Goal: Task Accomplishment & Management: Complete application form

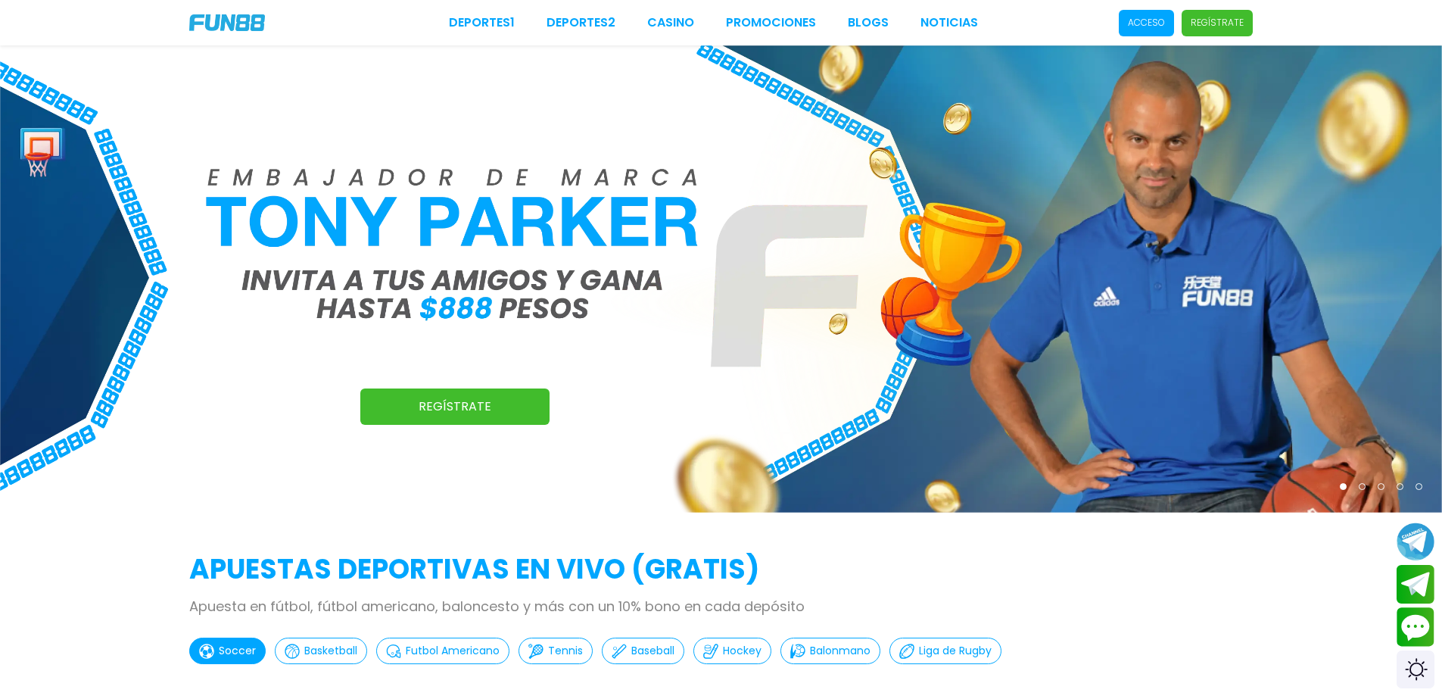
click at [1143, 25] on p "Acceso" at bounding box center [1146, 23] width 37 height 14
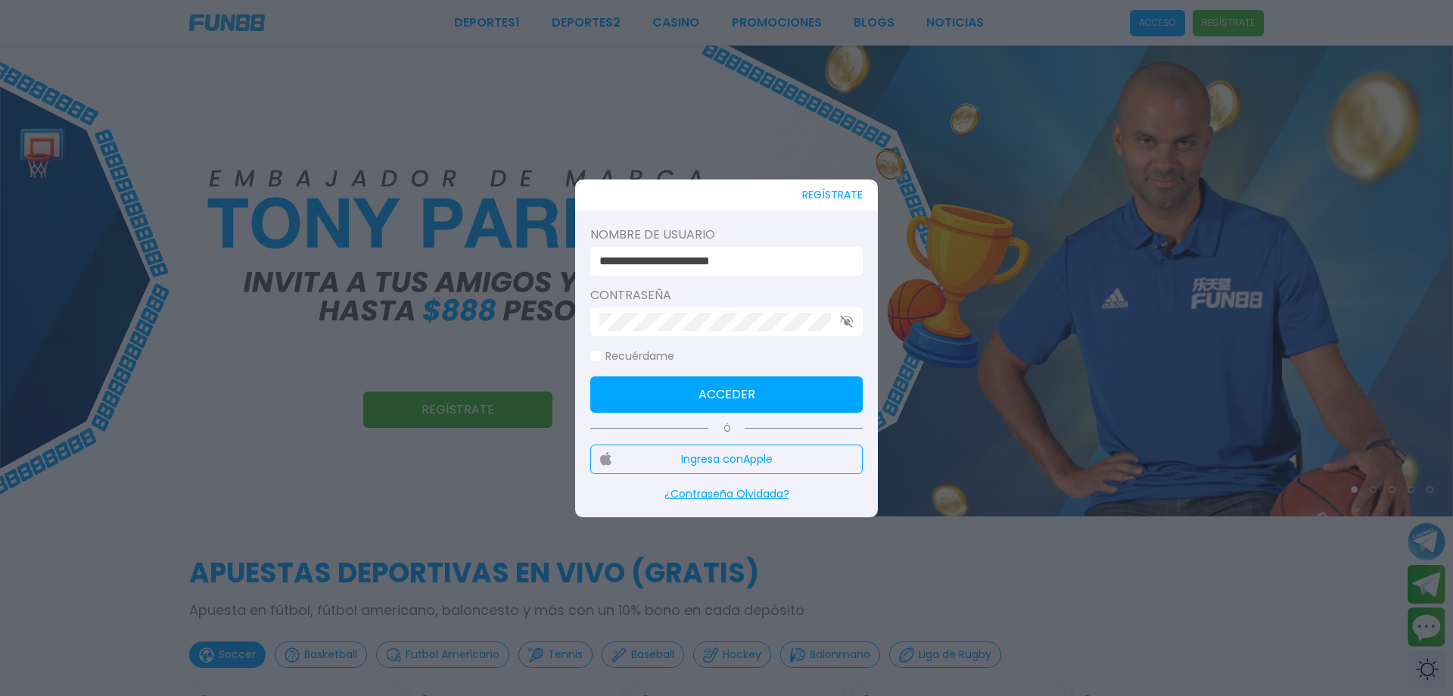
click at [674, 275] on div "**********" at bounding box center [726, 261] width 273 height 29
click at [675, 264] on input "**********" at bounding box center [722, 261] width 245 height 18
type input "**********"
click at [707, 387] on button "Acceder" at bounding box center [726, 394] width 273 height 36
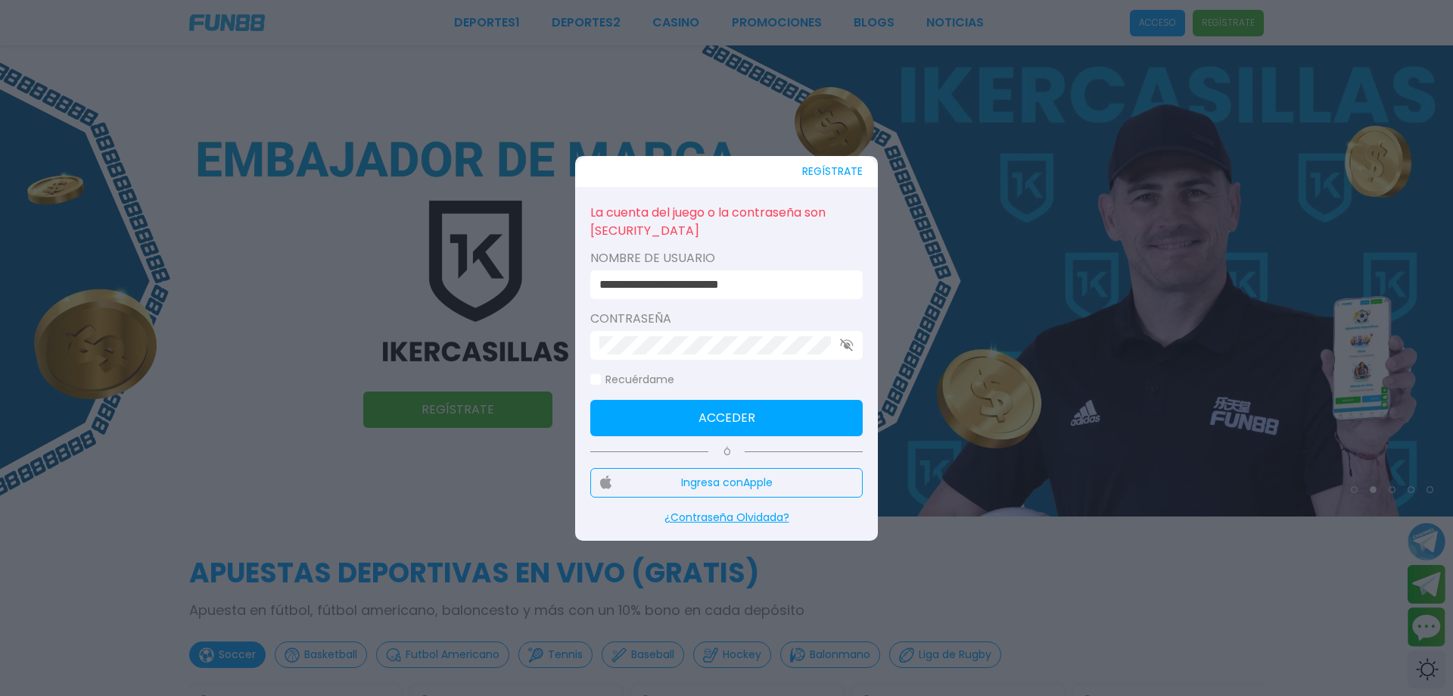
click at [704, 477] on button "Ingresa con Apple" at bounding box center [726, 483] width 273 height 30
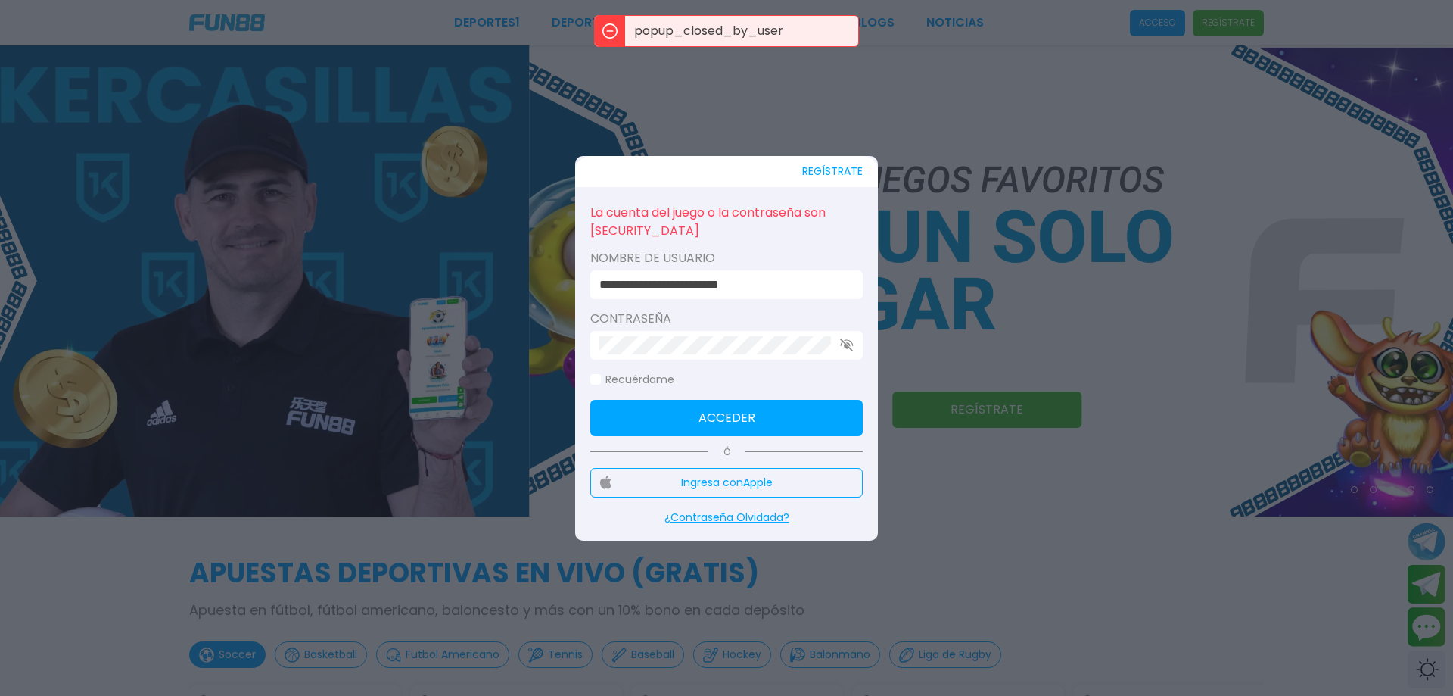
click at [845, 172] on button "REGÍSTRATE" at bounding box center [832, 171] width 61 height 31
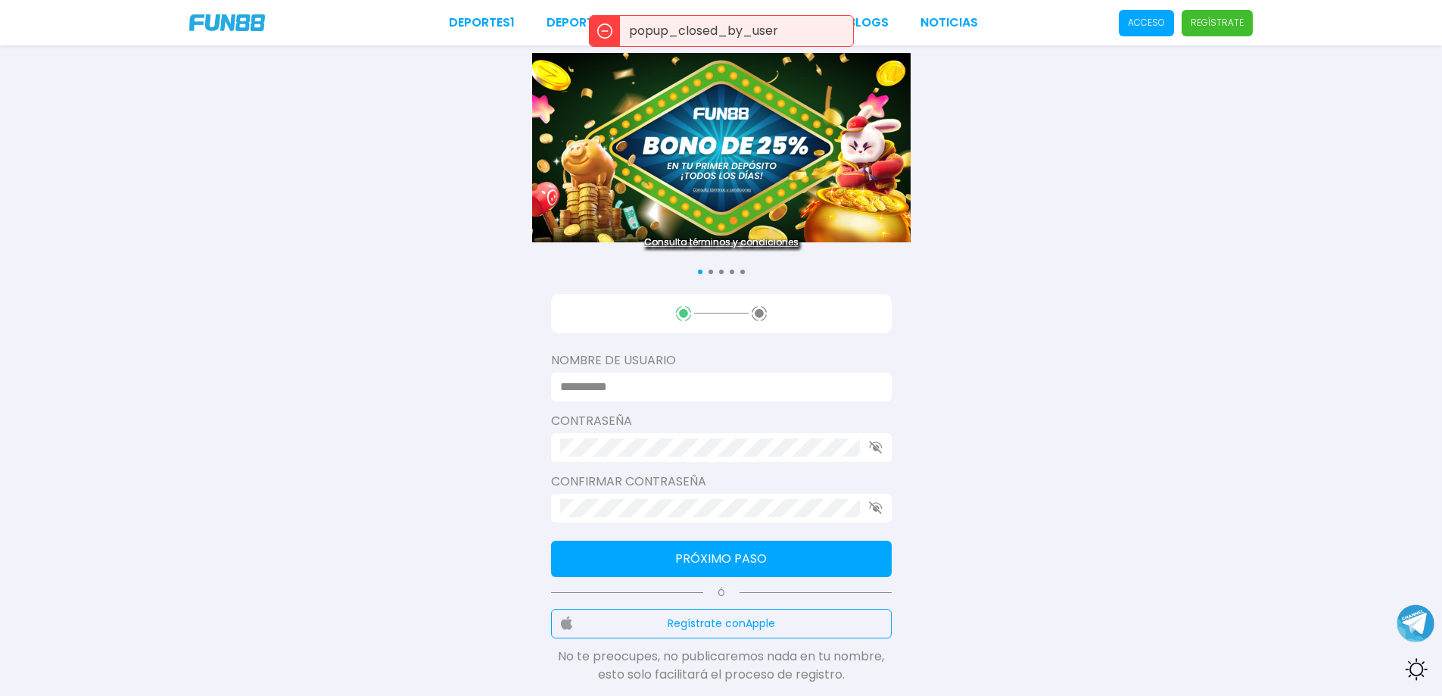
click at [667, 390] on input at bounding box center [716, 387] width 313 height 18
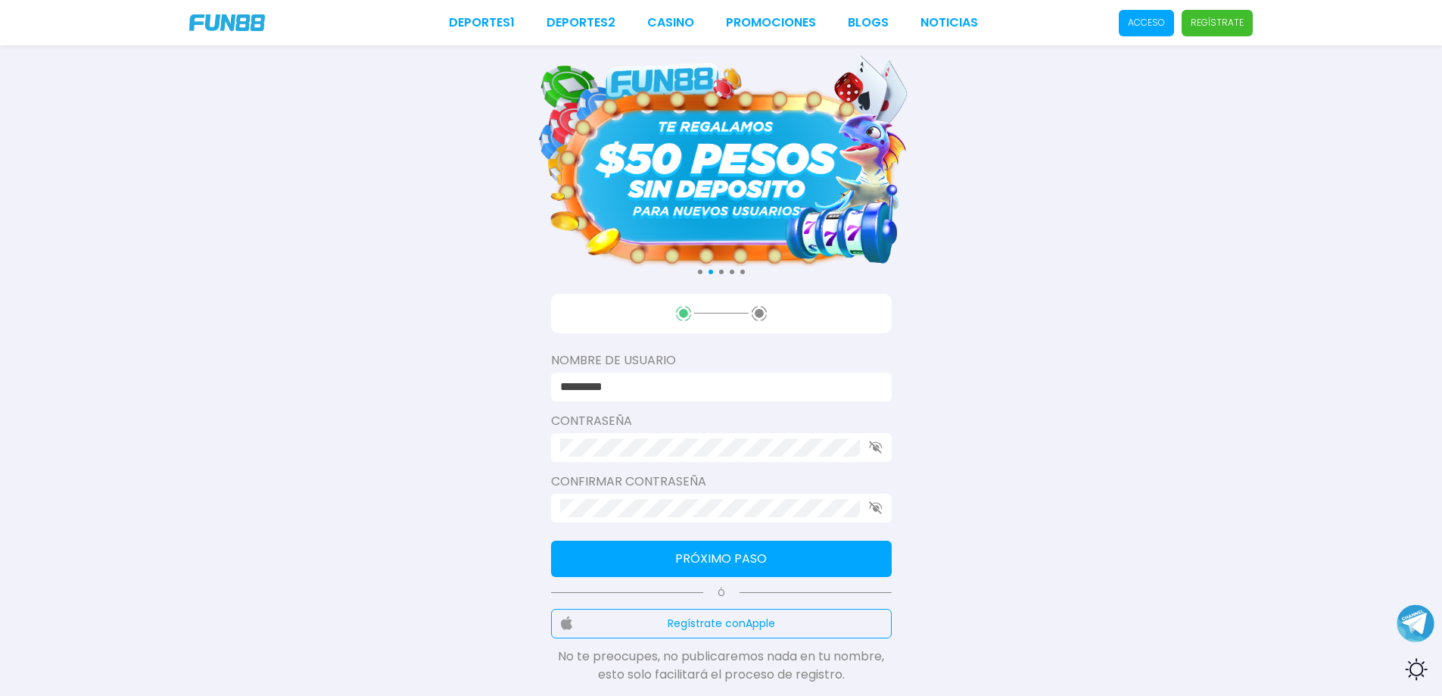
type input "*********"
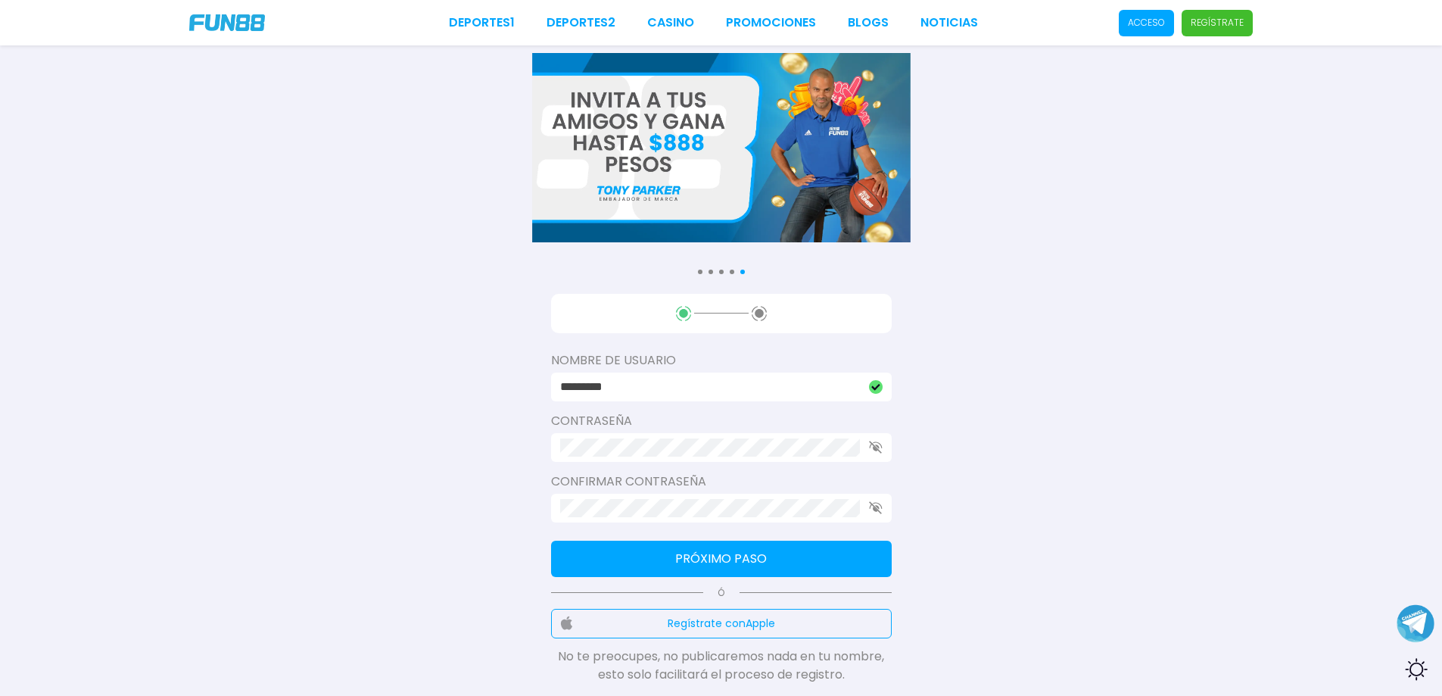
click at [656, 517] on div at bounding box center [721, 508] width 341 height 29
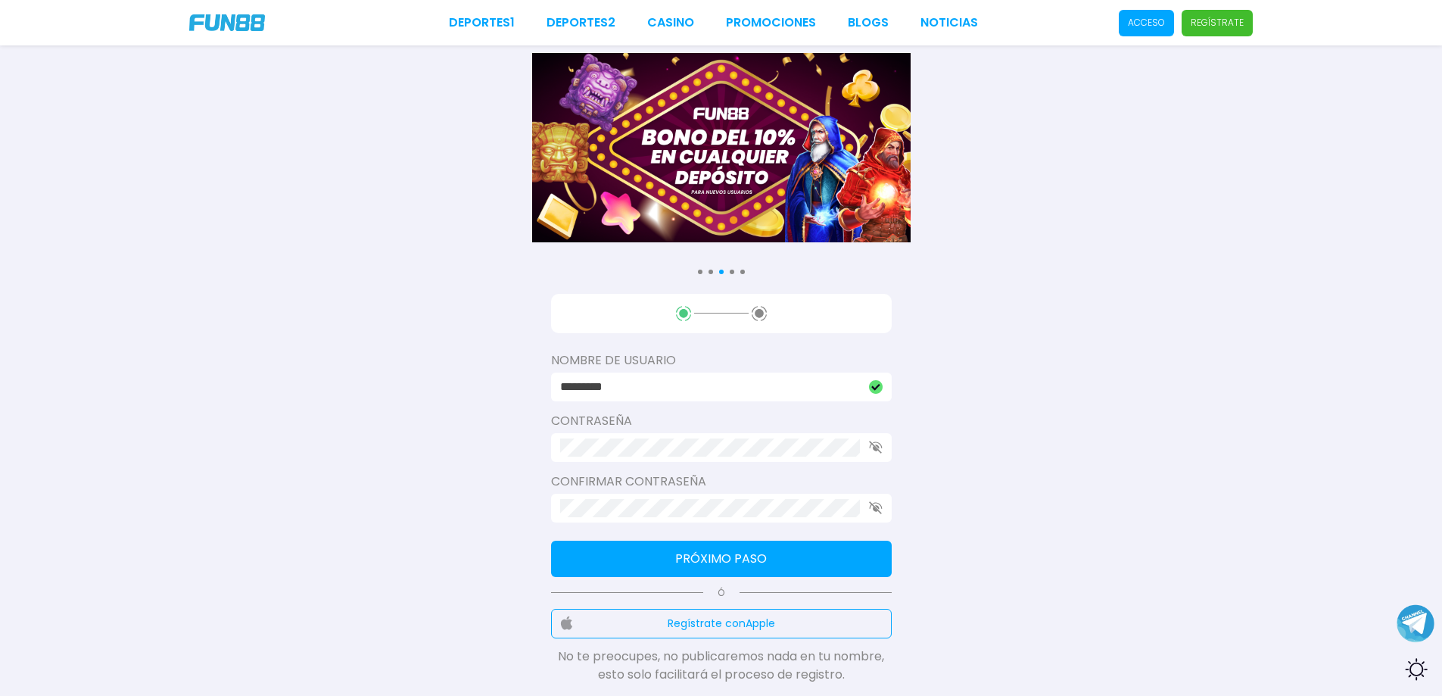
click at [1153, 32] on span "Acceso" at bounding box center [1146, 23] width 55 height 26
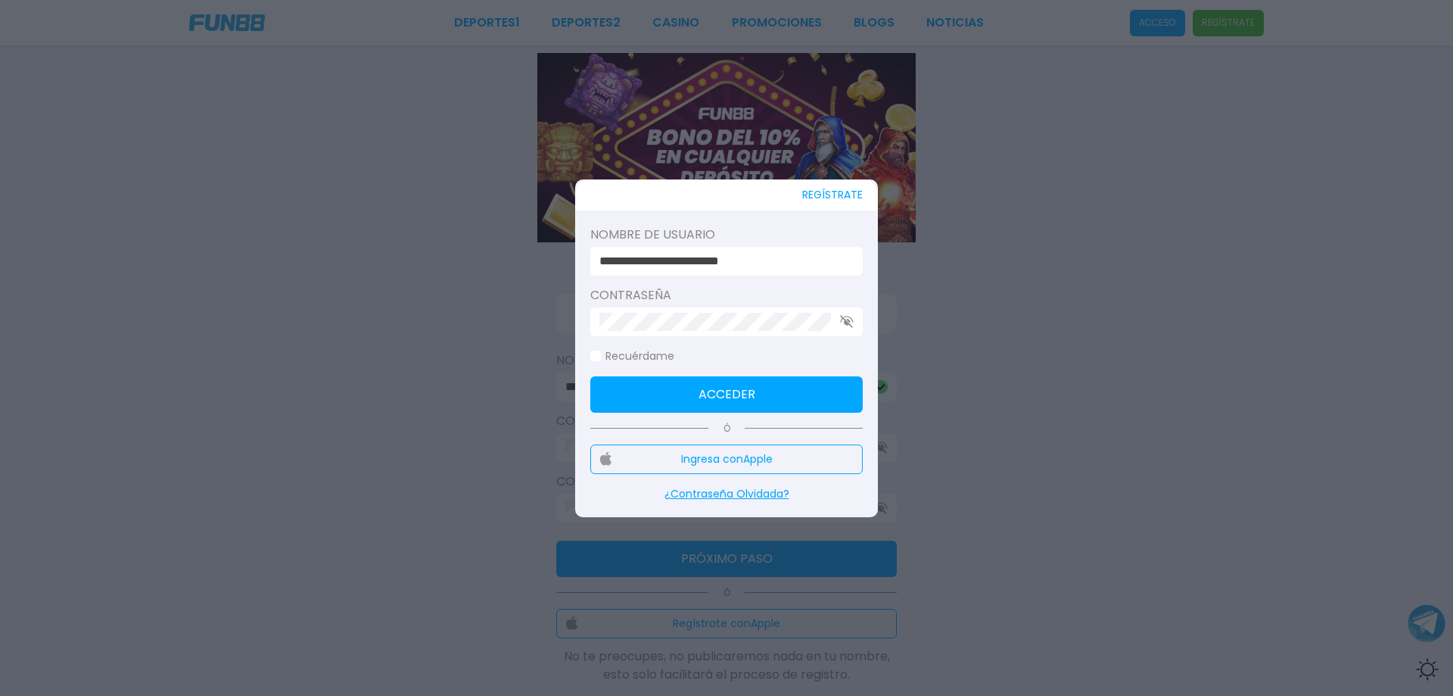
click at [704, 391] on button "Acceder" at bounding box center [726, 394] width 273 height 36
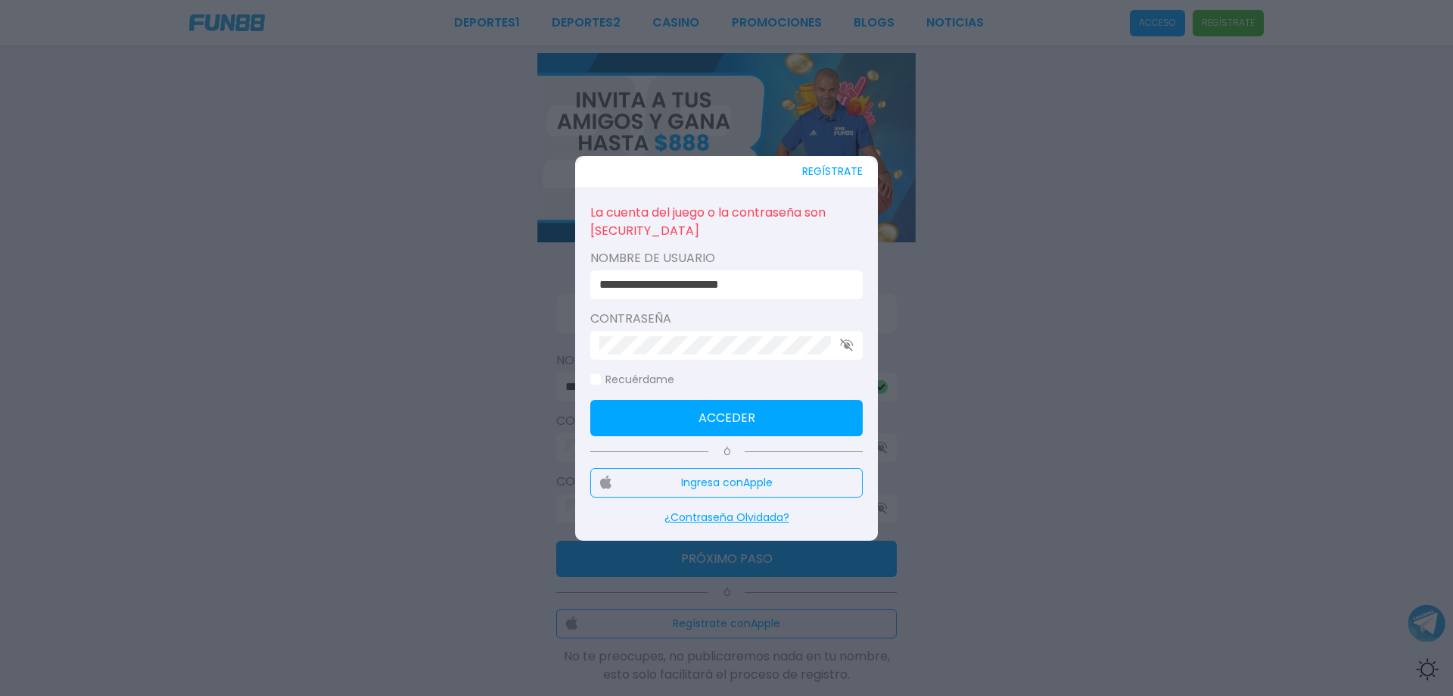
click at [846, 354] on div at bounding box center [726, 345] width 273 height 29
click at [842, 347] on icon "button" at bounding box center [847, 344] width 14 height 13
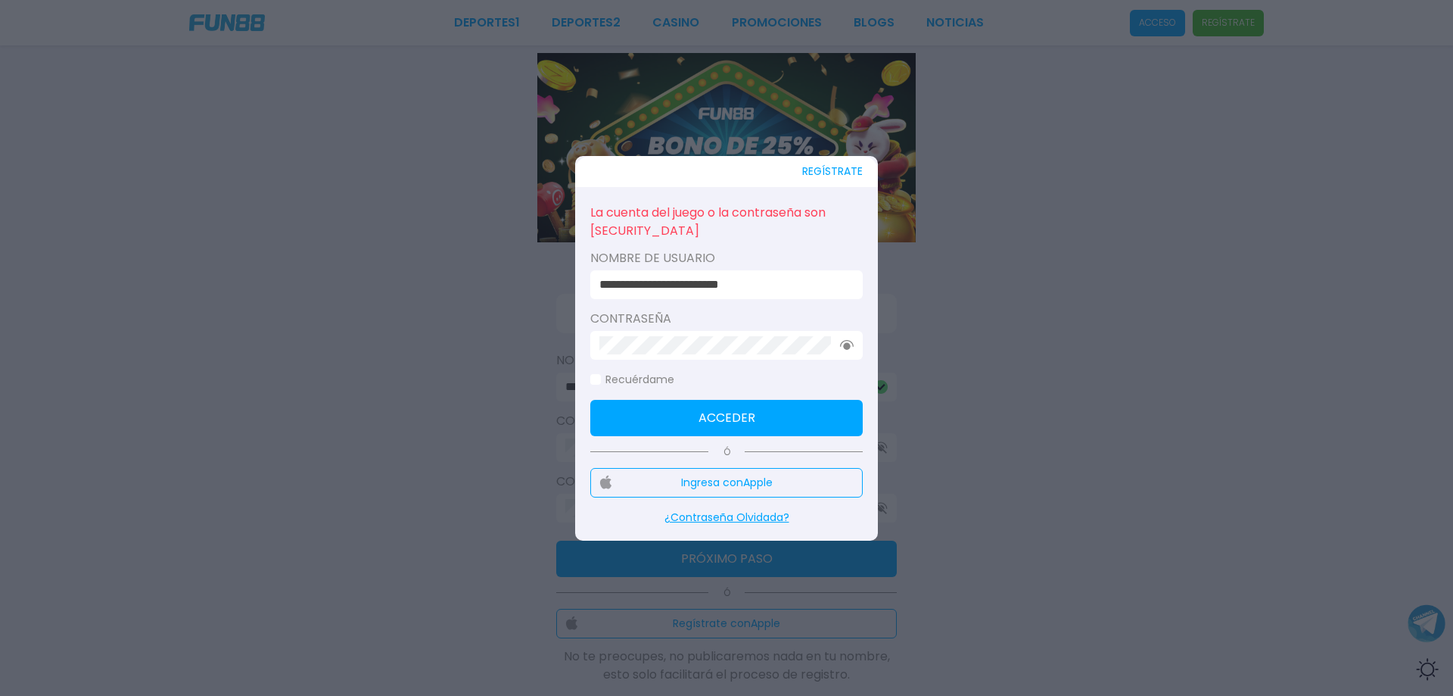
click button "Acceder" at bounding box center [726, 418] width 273 height 36
click at [843, 171] on button "REGÍSTRATE" at bounding box center [832, 171] width 61 height 31
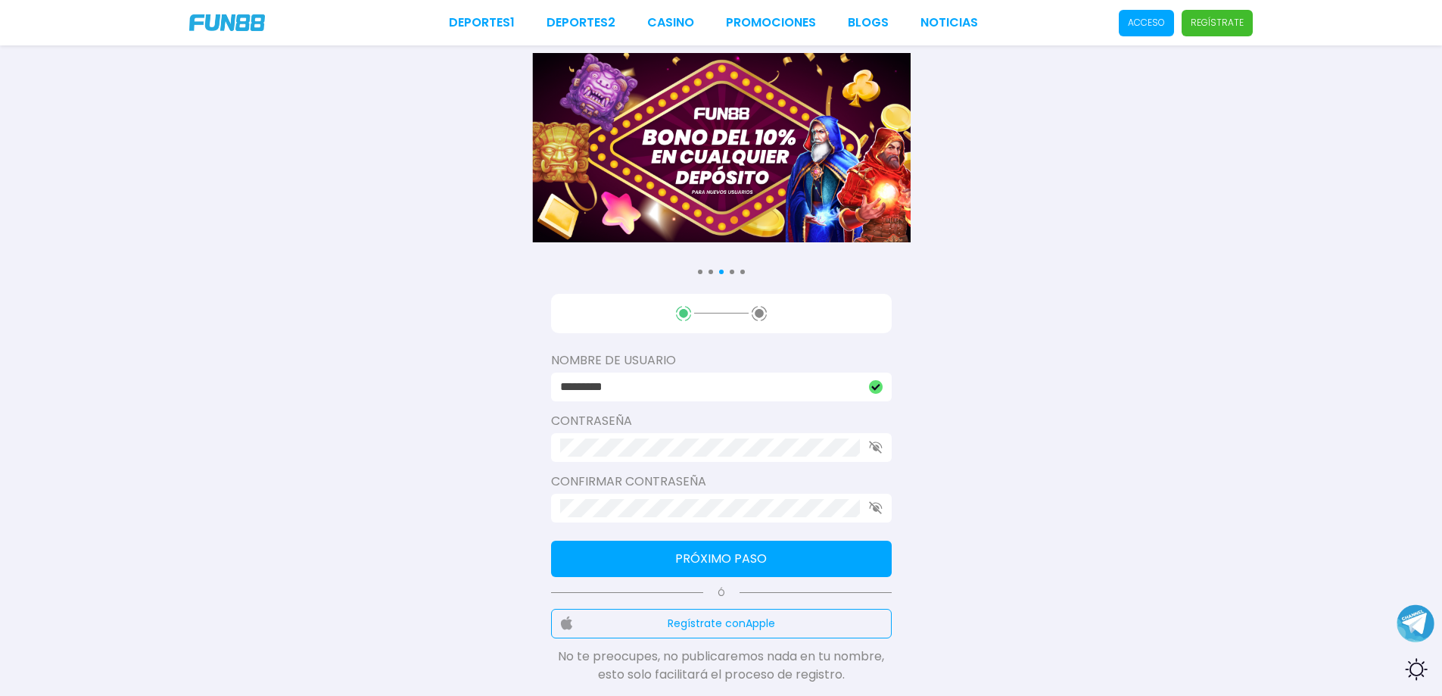
click at [878, 508] on use "button" at bounding box center [875, 507] width 13 height 13
click at [881, 444] on icon "button" at bounding box center [876, 447] width 14 height 13
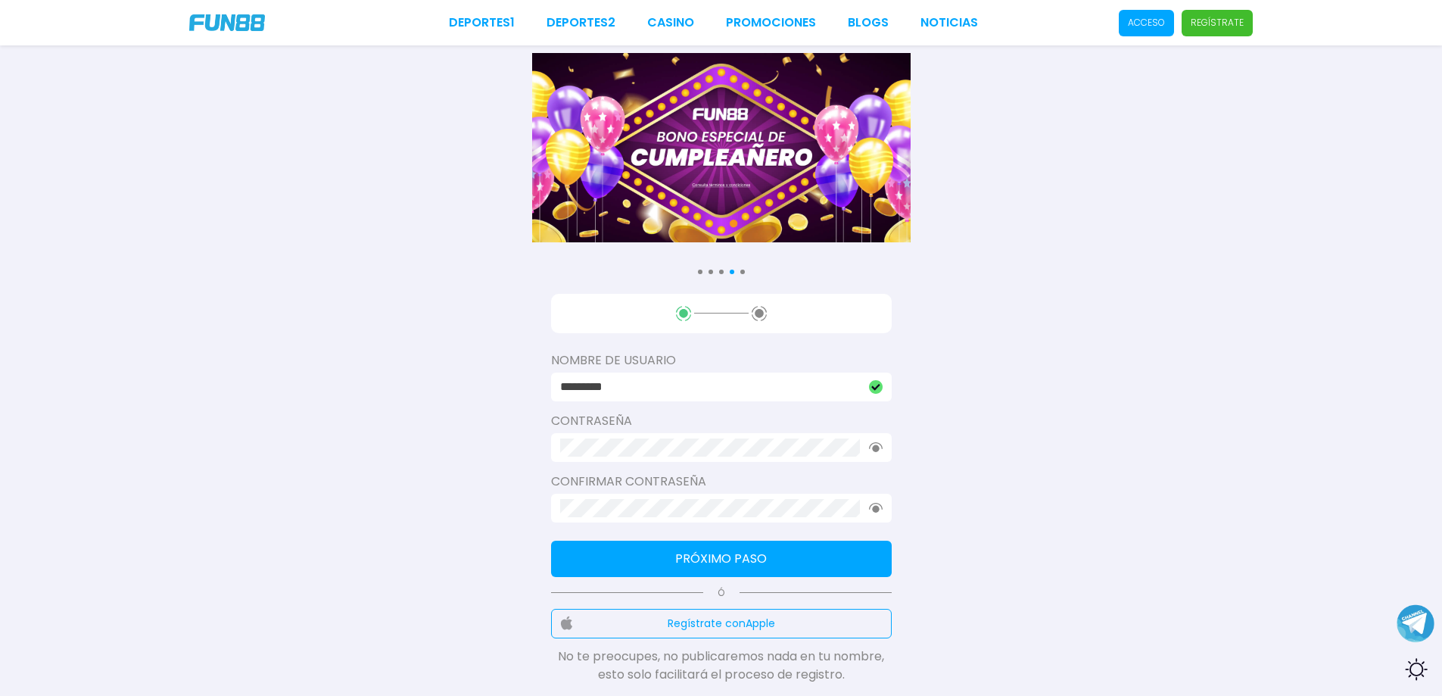
click at [740, 552] on button "Próximo paso" at bounding box center [721, 559] width 341 height 36
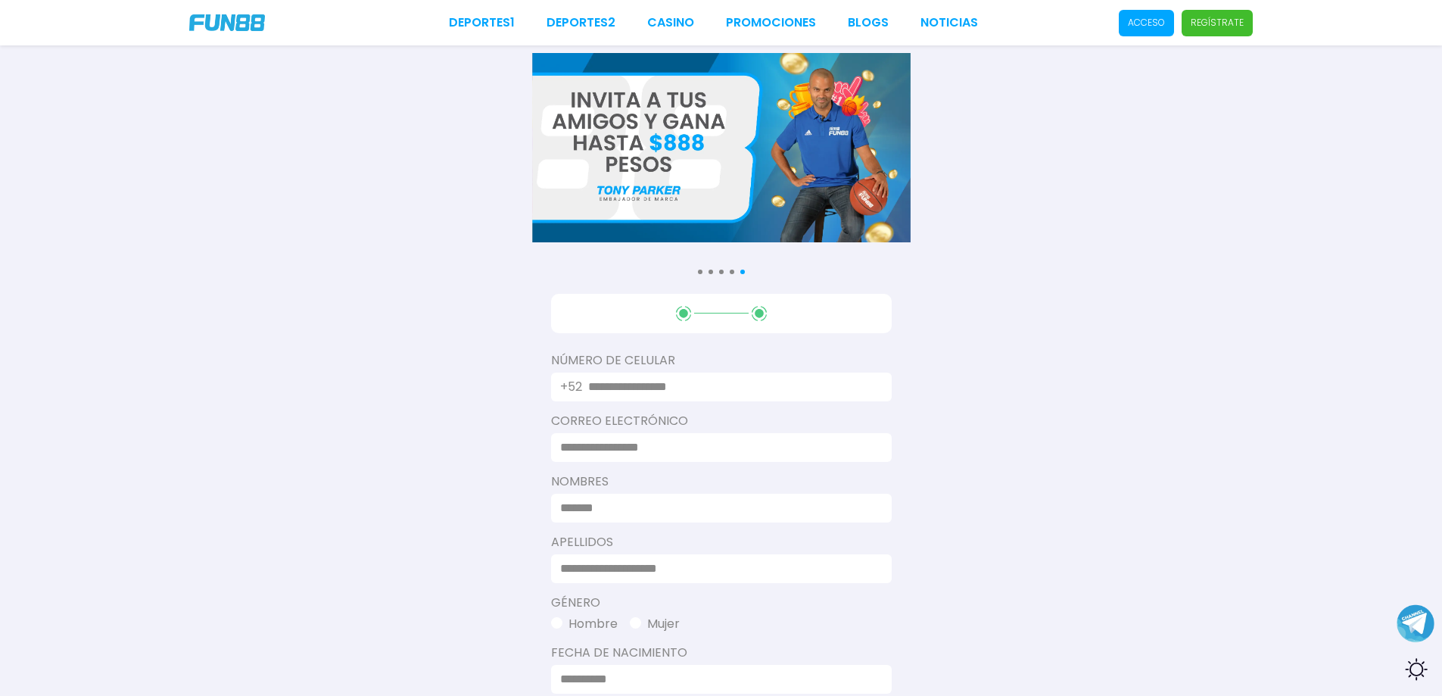
click at [717, 388] on input "text" at bounding box center [730, 387] width 285 height 18
type input "**********"
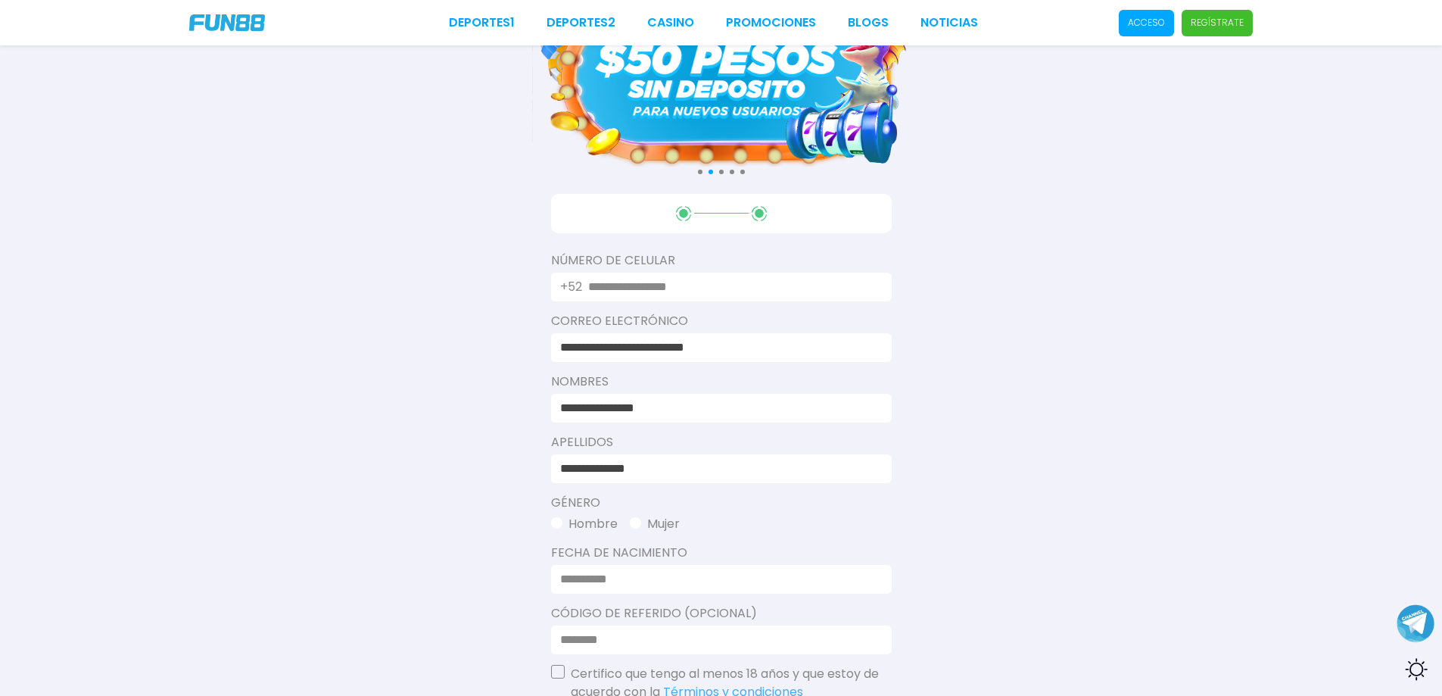
scroll to position [120, 0]
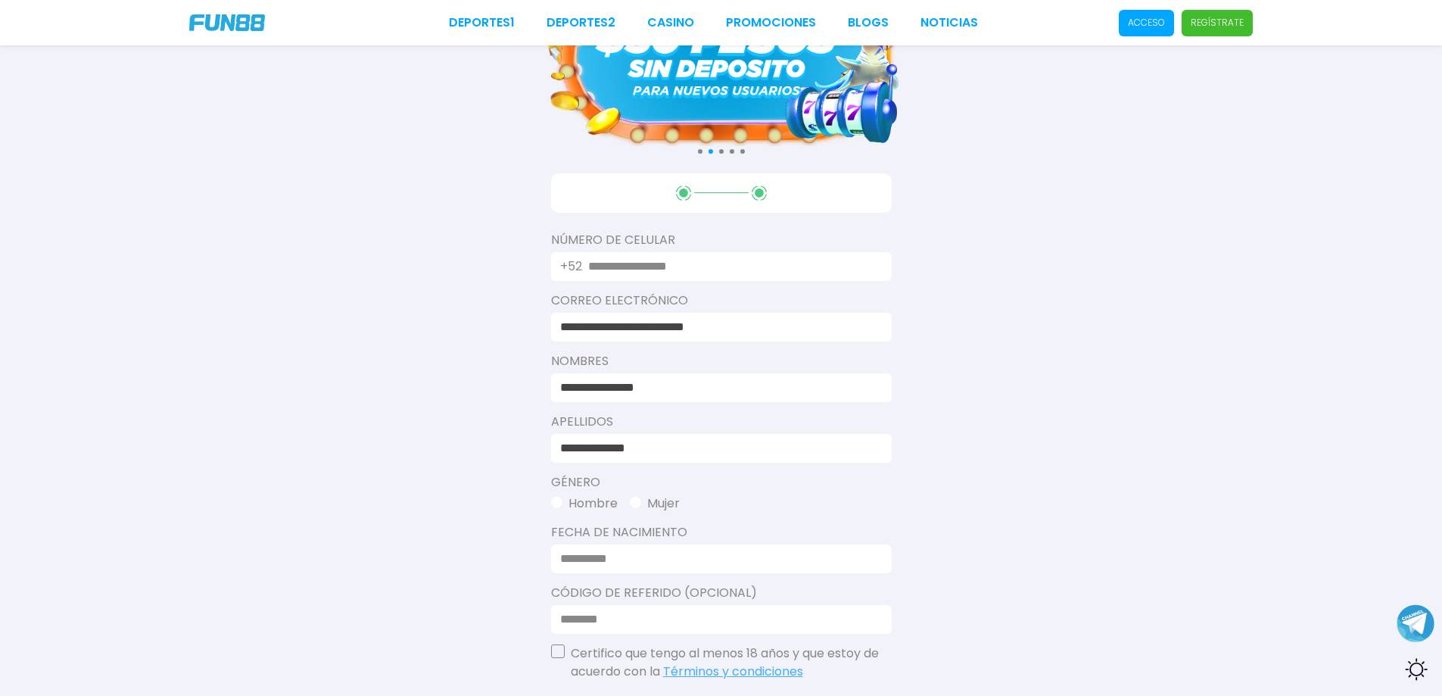
click at [671, 280] on div "+52" at bounding box center [721, 266] width 341 height 29
click at [679, 269] on input "text" at bounding box center [730, 266] width 285 height 18
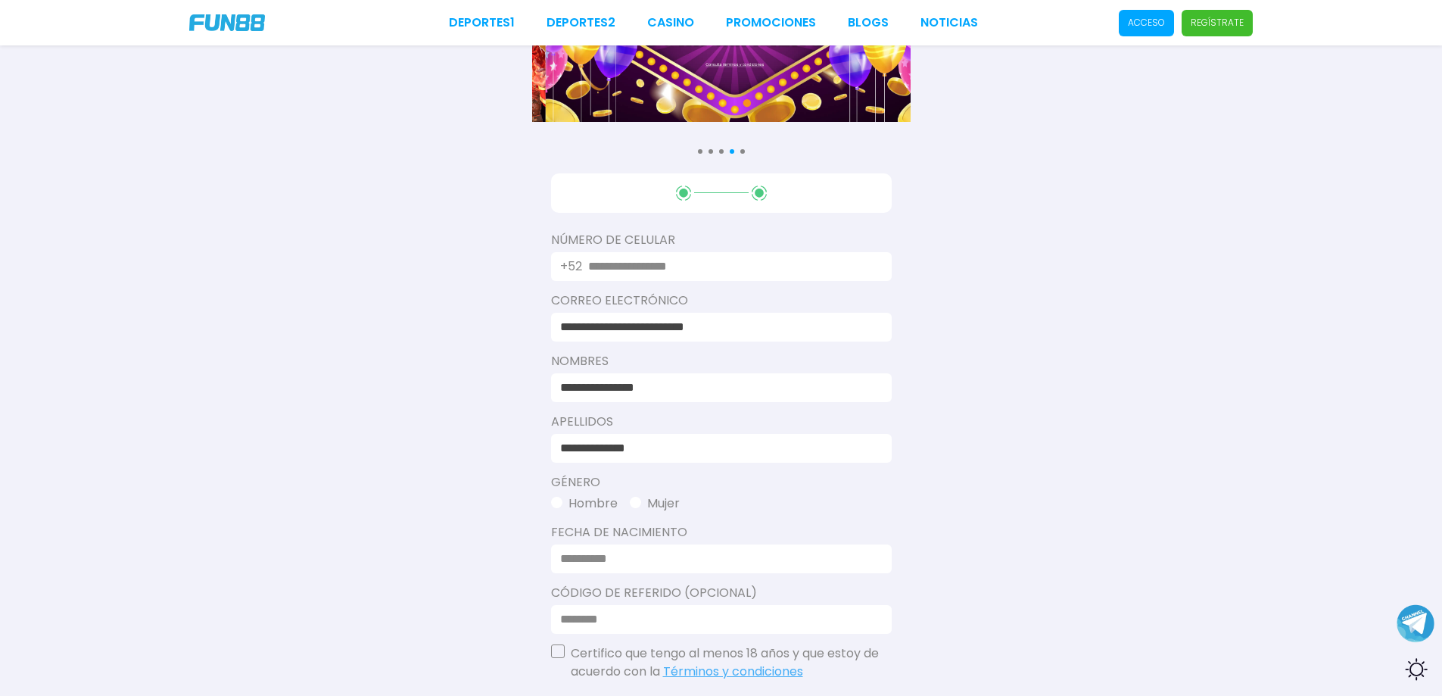
click at [615, 262] on input "text" at bounding box center [730, 266] width 285 height 18
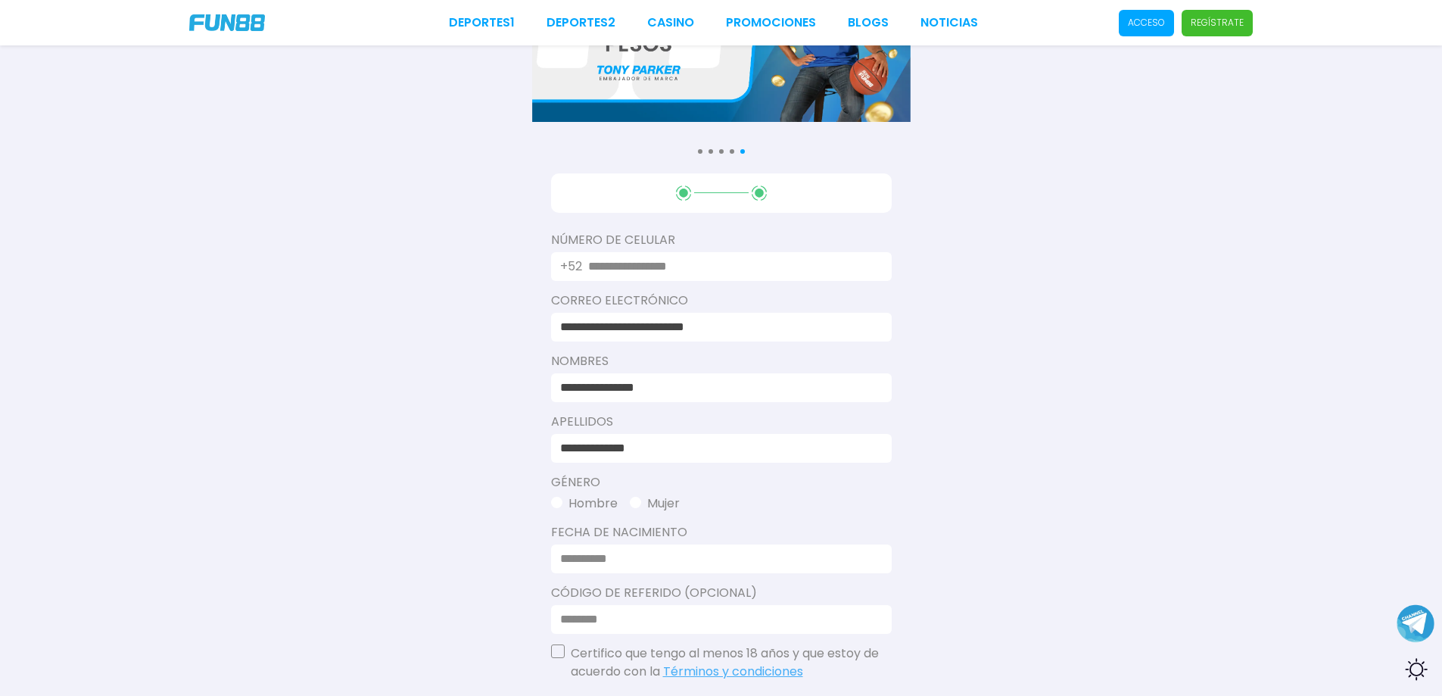
click at [628, 266] on input "text" at bounding box center [730, 266] width 285 height 18
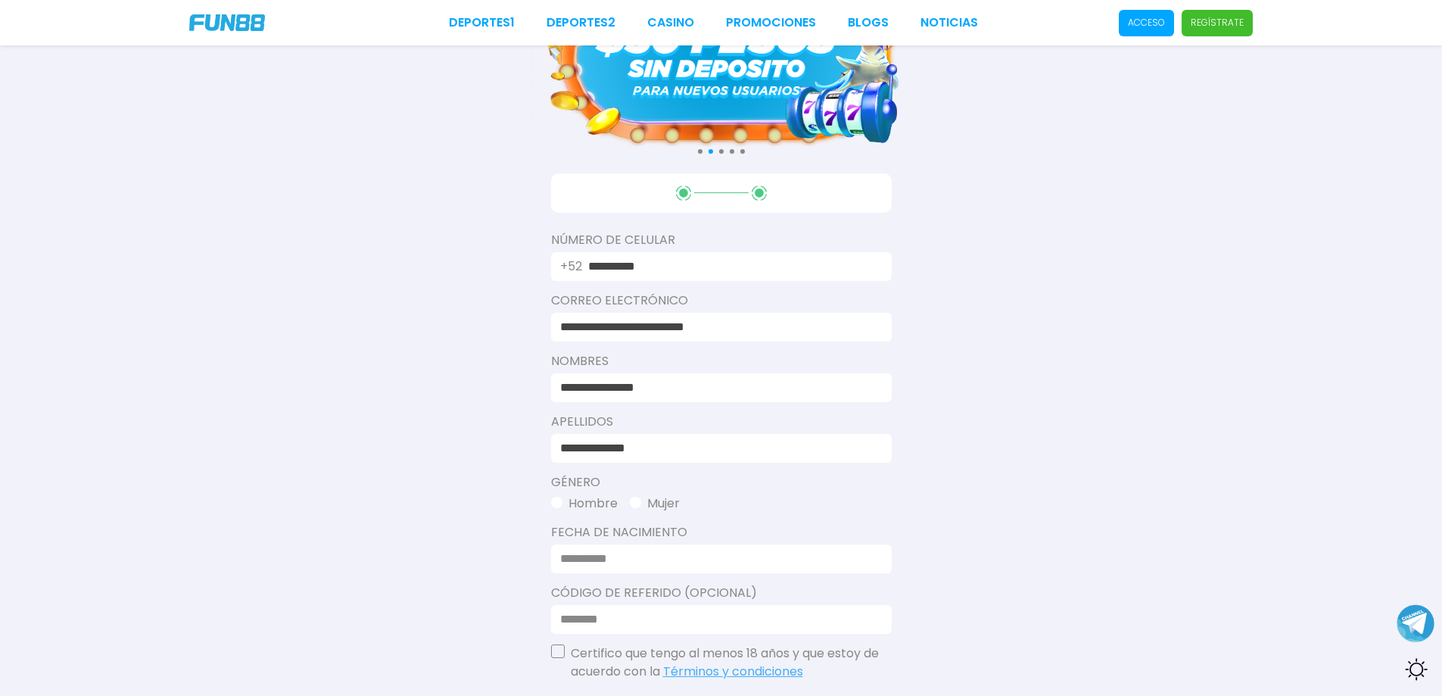
type input "**********"
click at [908, 302] on div "**********" at bounding box center [721, 411] width 1442 height 1063
click at [696, 569] on div at bounding box center [721, 558] width 341 height 29
click at [696, 554] on input at bounding box center [716, 559] width 313 height 18
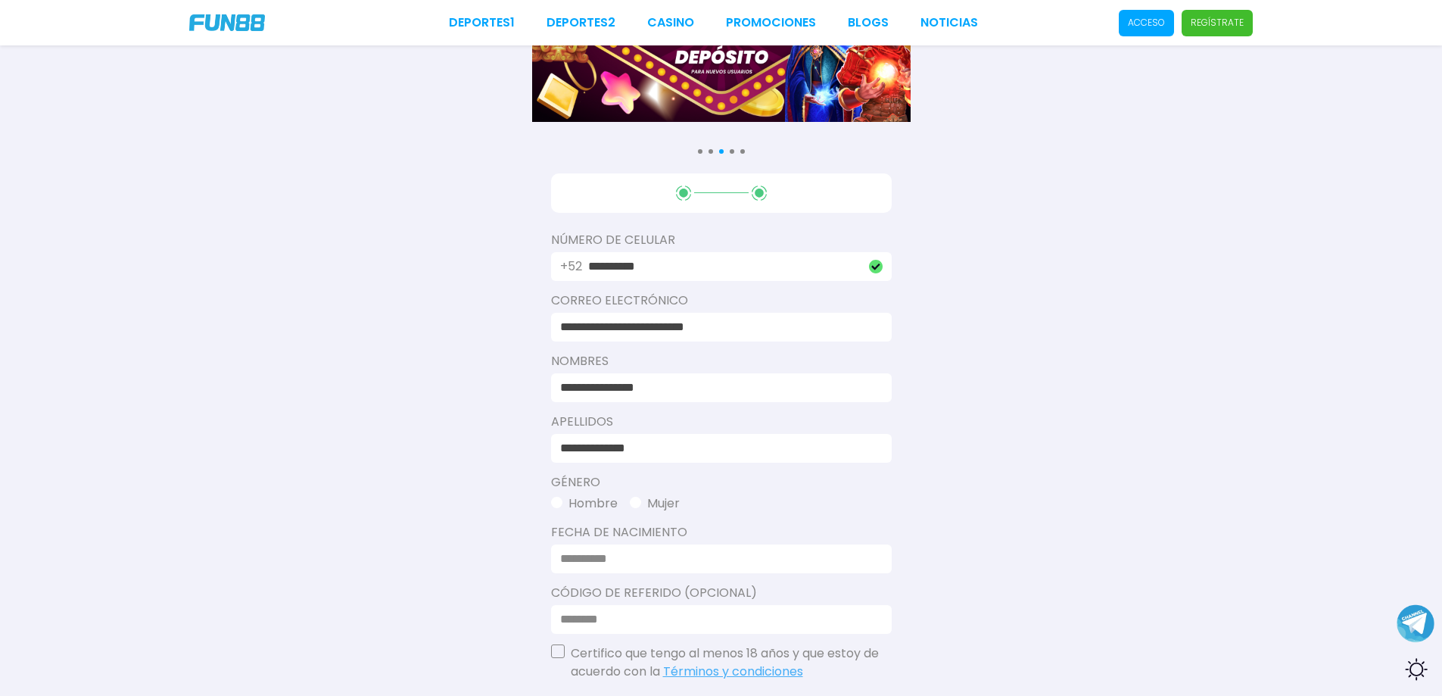
click at [563, 560] on input at bounding box center [716, 559] width 313 height 18
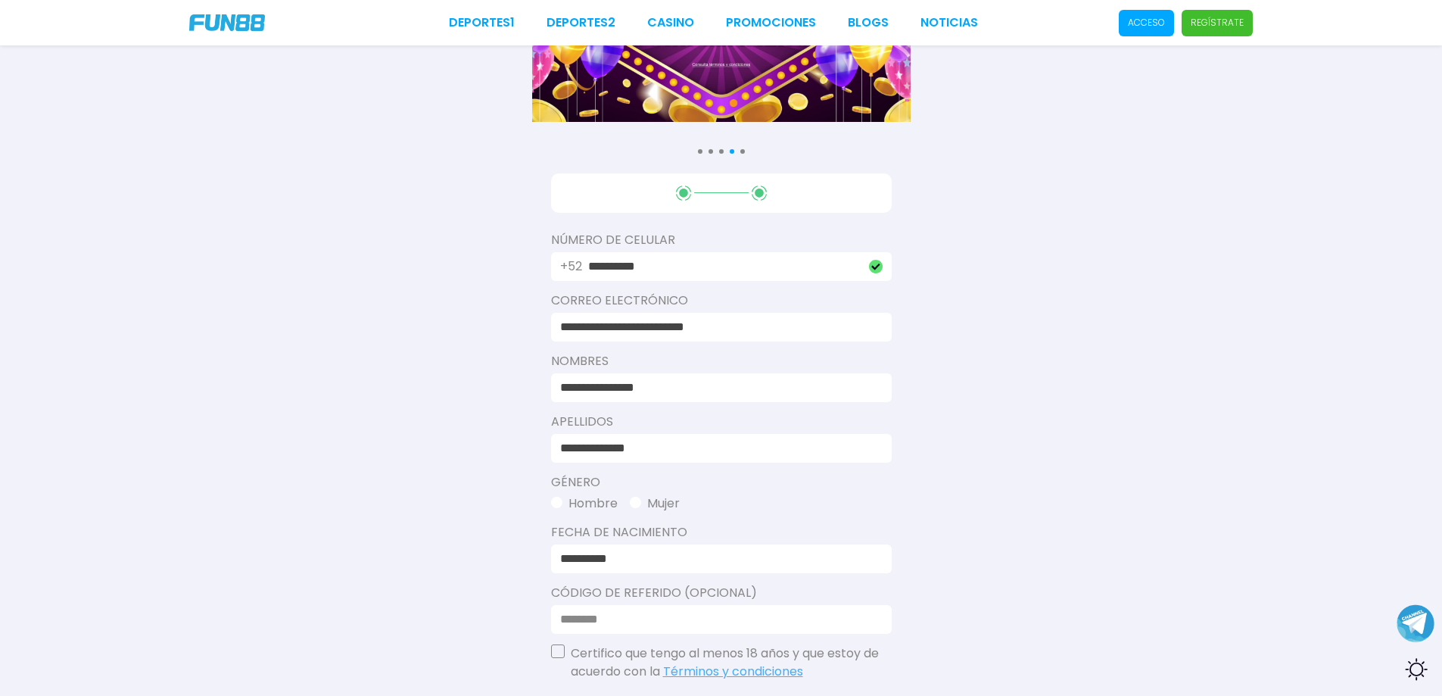
type input "**********"
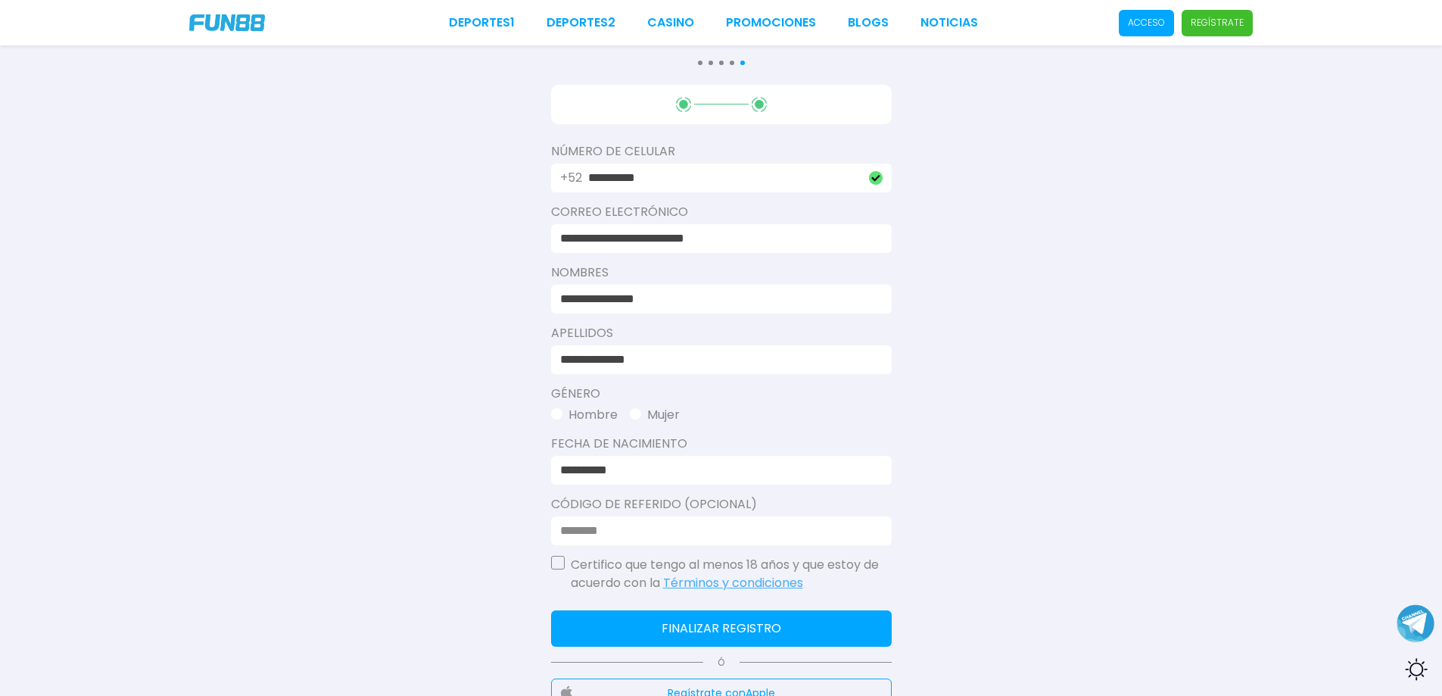
scroll to position [238, 0]
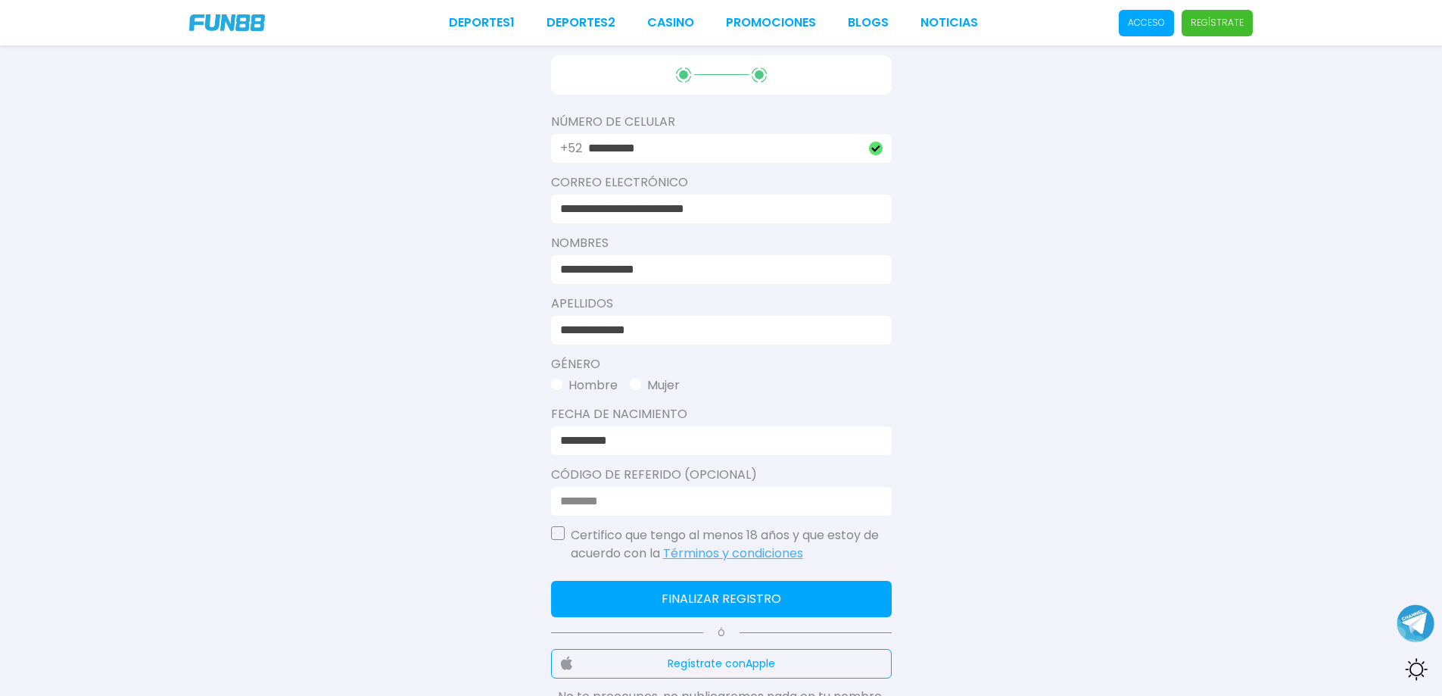
click at [559, 534] on button "button" at bounding box center [558, 533] width 14 height 14
click at [768, 596] on button "Finalizar registro" at bounding box center [721, 599] width 341 height 36
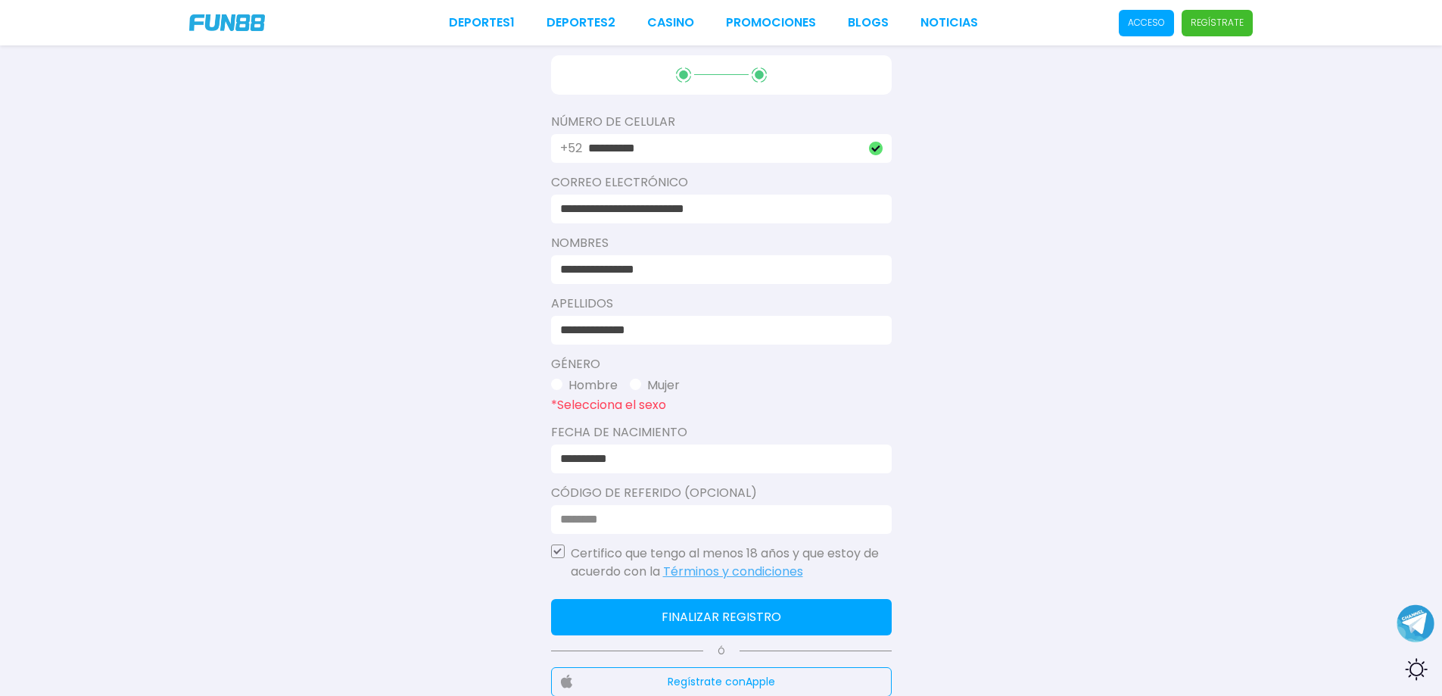
click at [559, 381] on span "button" at bounding box center [556, 384] width 11 height 11
click at [688, 604] on button "Finalizar registro" at bounding box center [721, 617] width 341 height 36
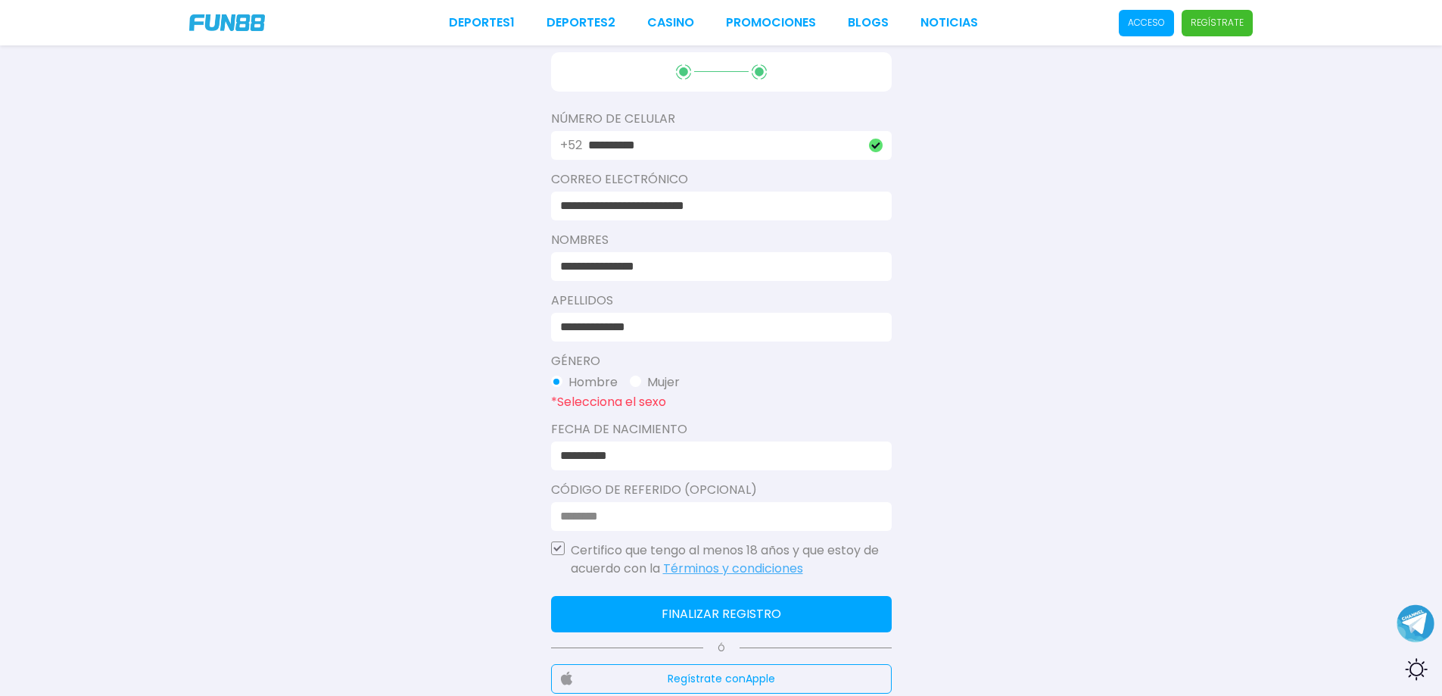
scroll to position [263, 0]
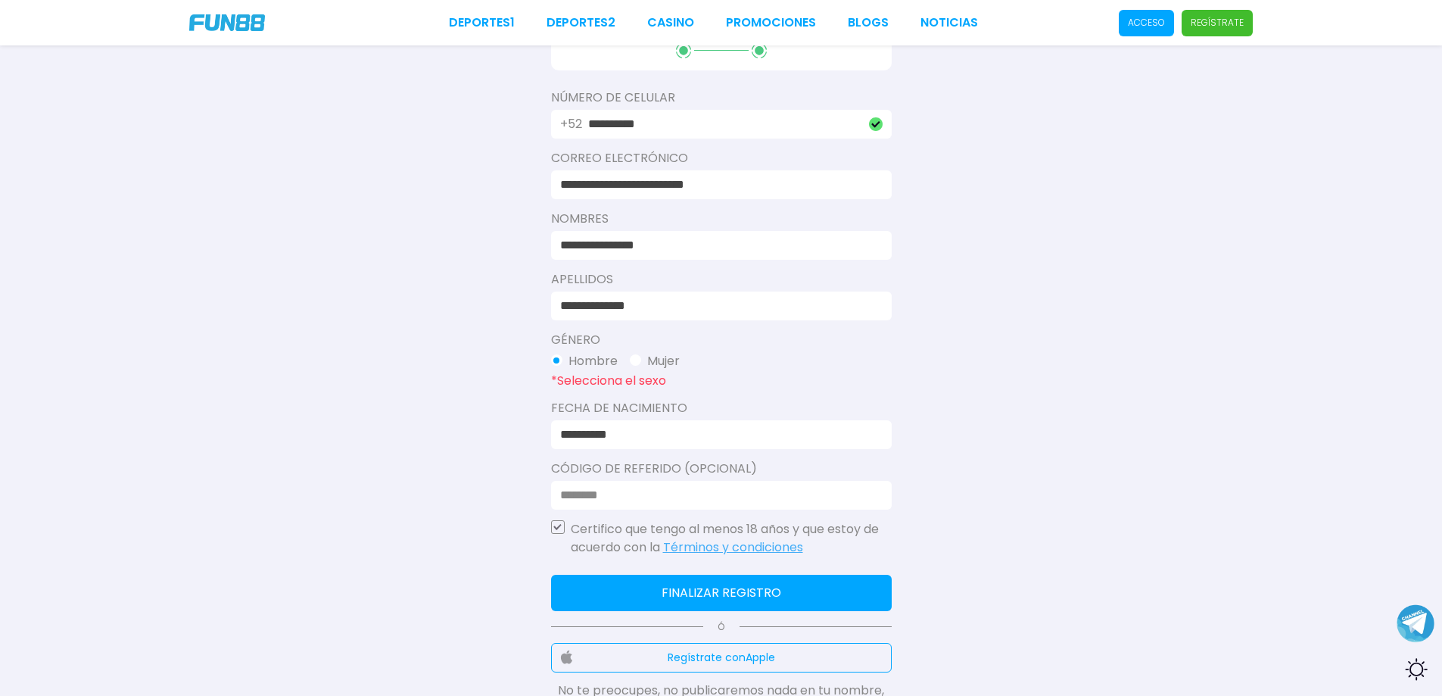
click at [556, 361] on span "button" at bounding box center [556, 359] width 11 height 11
click at [652, 594] on button "Finalizar registro" at bounding box center [721, 593] width 341 height 36
click at [753, 597] on button "Finalizar registro" at bounding box center [721, 593] width 341 height 36
click at [741, 593] on button "Finalizar registro" at bounding box center [721, 593] width 341 height 36
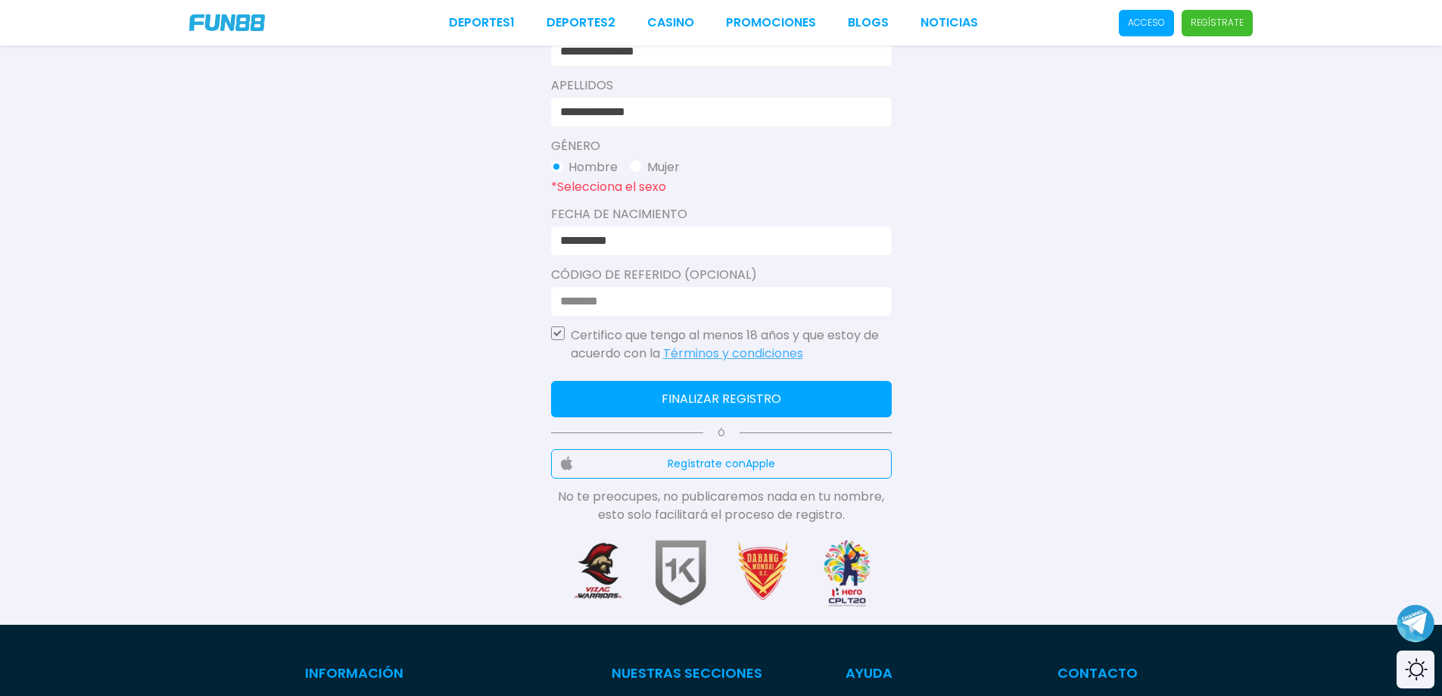
scroll to position [497, 0]
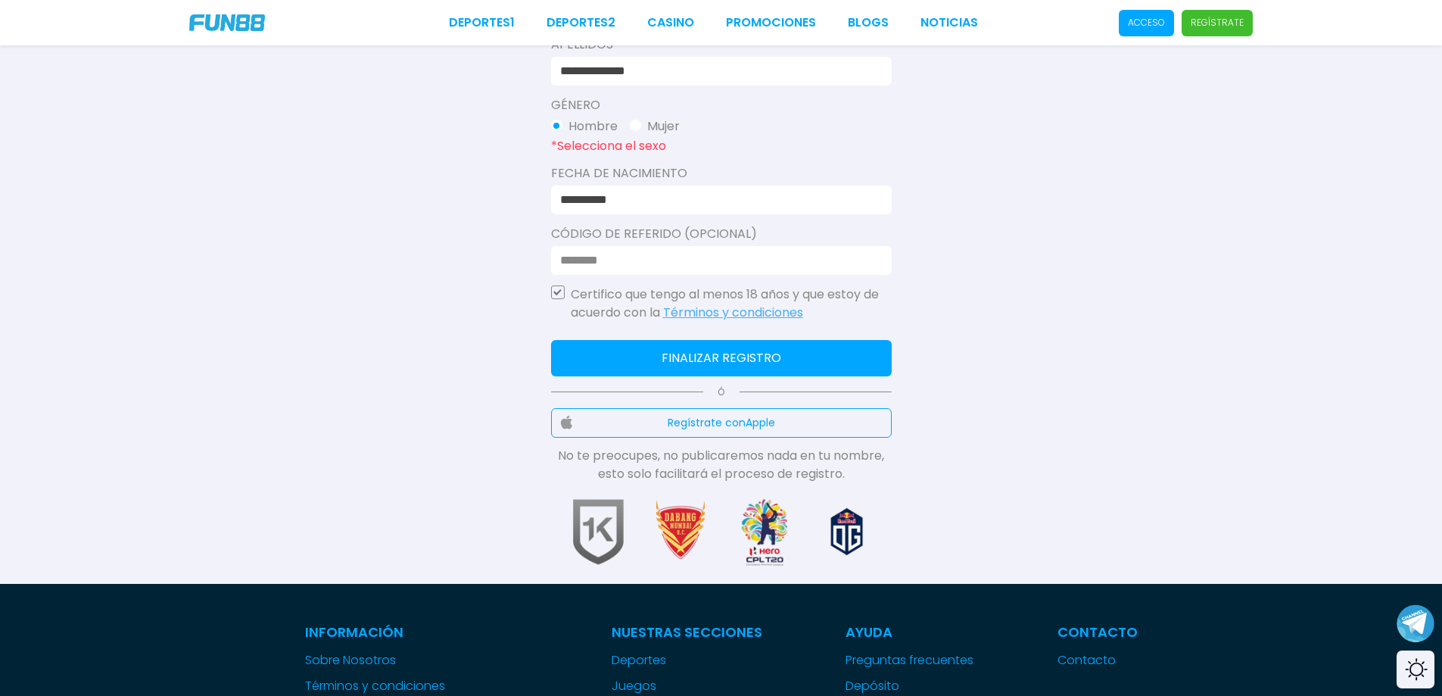
click at [558, 293] on use "button" at bounding box center [557, 292] width 8 height 6
click at [625, 361] on button "Finalizar registro" at bounding box center [721, 358] width 341 height 36
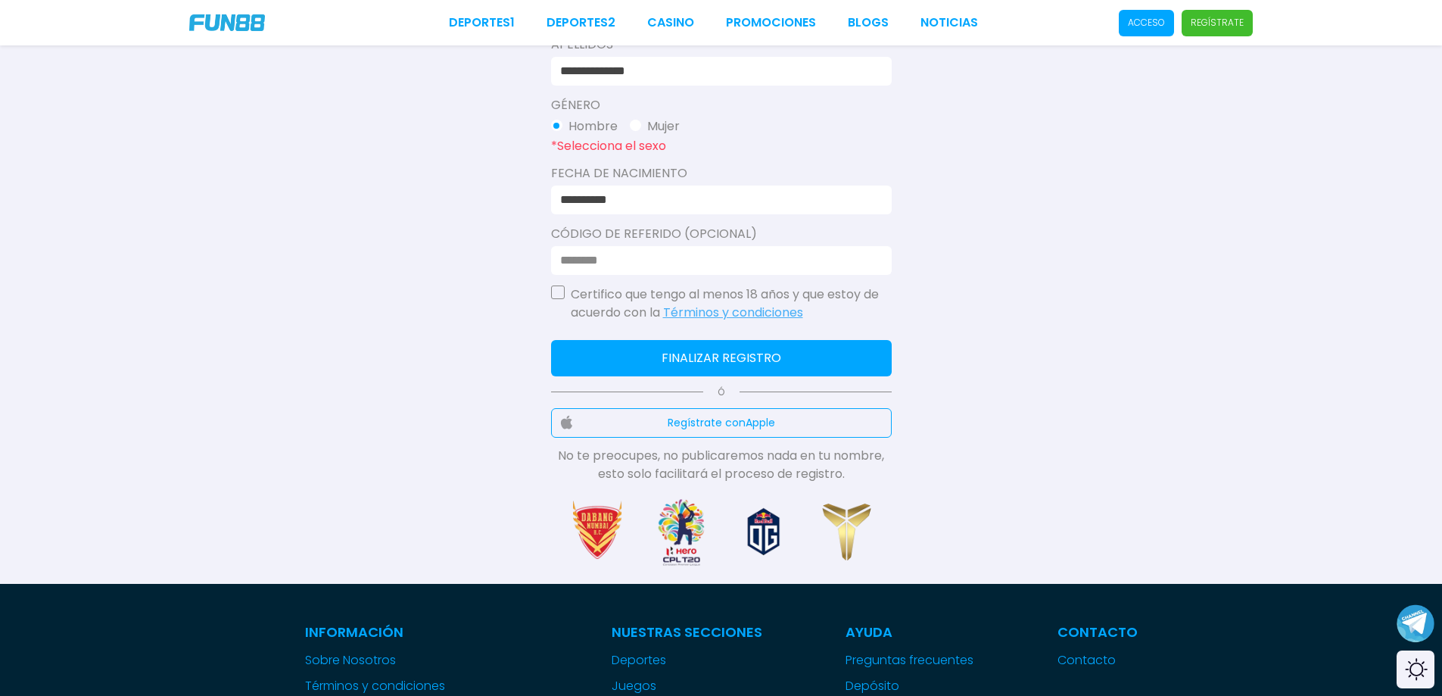
click at [557, 288] on button "button" at bounding box center [558, 292] width 14 height 14
click at [771, 359] on button "Finalizar registro" at bounding box center [721, 358] width 341 height 36
drag, startPoint x: 775, startPoint y: 355, endPoint x: 712, endPoint y: 332, distance: 67.5
click at [754, 350] on button "Finalizar registro" at bounding box center [721, 358] width 341 height 36
click at [712, 332] on div "**********" at bounding box center [721, 139] width 341 height 687
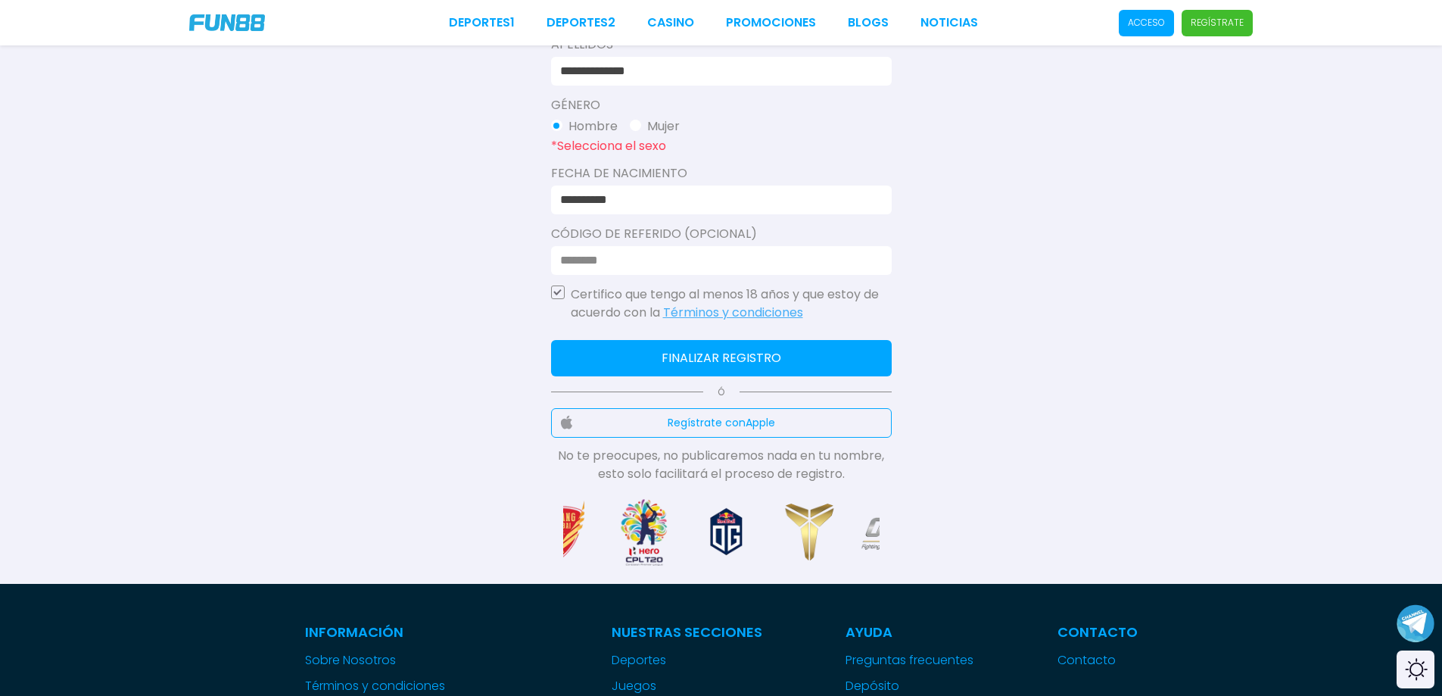
click at [682, 357] on button "Finalizar registro" at bounding box center [721, 358] width 341 height 36
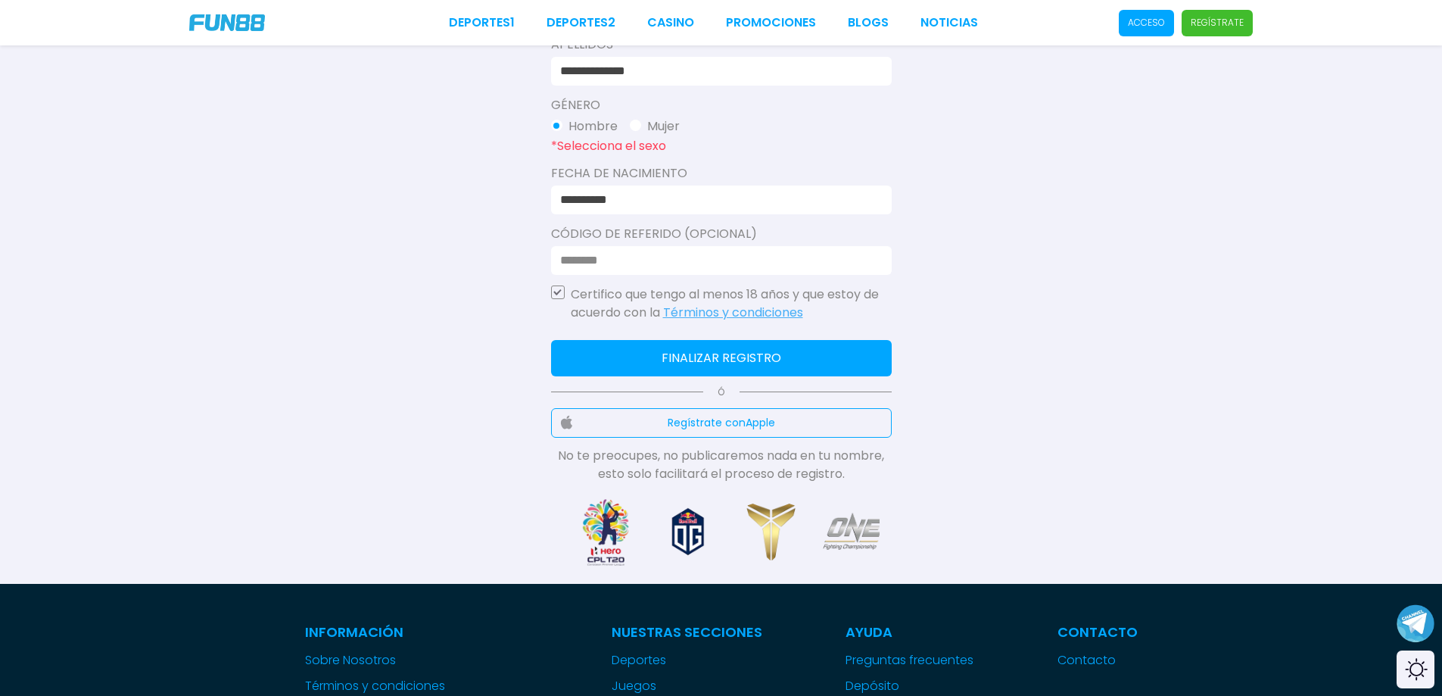
click at [710, 363] on button "Finalizar registro" at bounding box center [721, 358] width 341 height 36
click at [774, 351] on button "Finalizar registro" at bounding box center [721, 358] width 341 height 36
drag, startPoint x: 774, startPoint y: 334, endPoint x: 764, endPoint y: 319, distance: 17.9
click at [765, 326] on div "**********" at bounding box center [721, 139] width 341 height 687
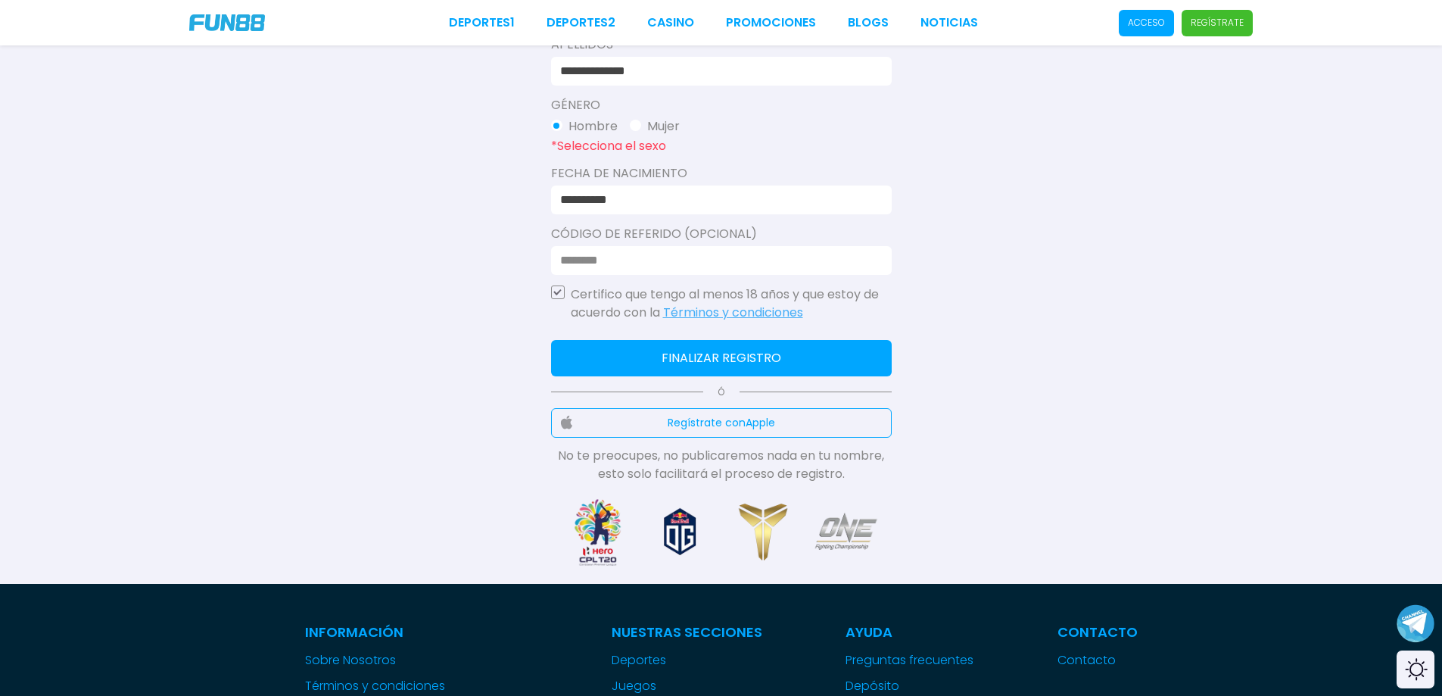
click at [762, 303] on p "Certifico que tengo al menos 18 años y que estoy de acuerdo con la Términos y c…" at bounding box center [731, 303] width 321 height 36
click at [764, 310] on link "Términos y condiciones" at bounding box center [733, 312] width 140 height 17
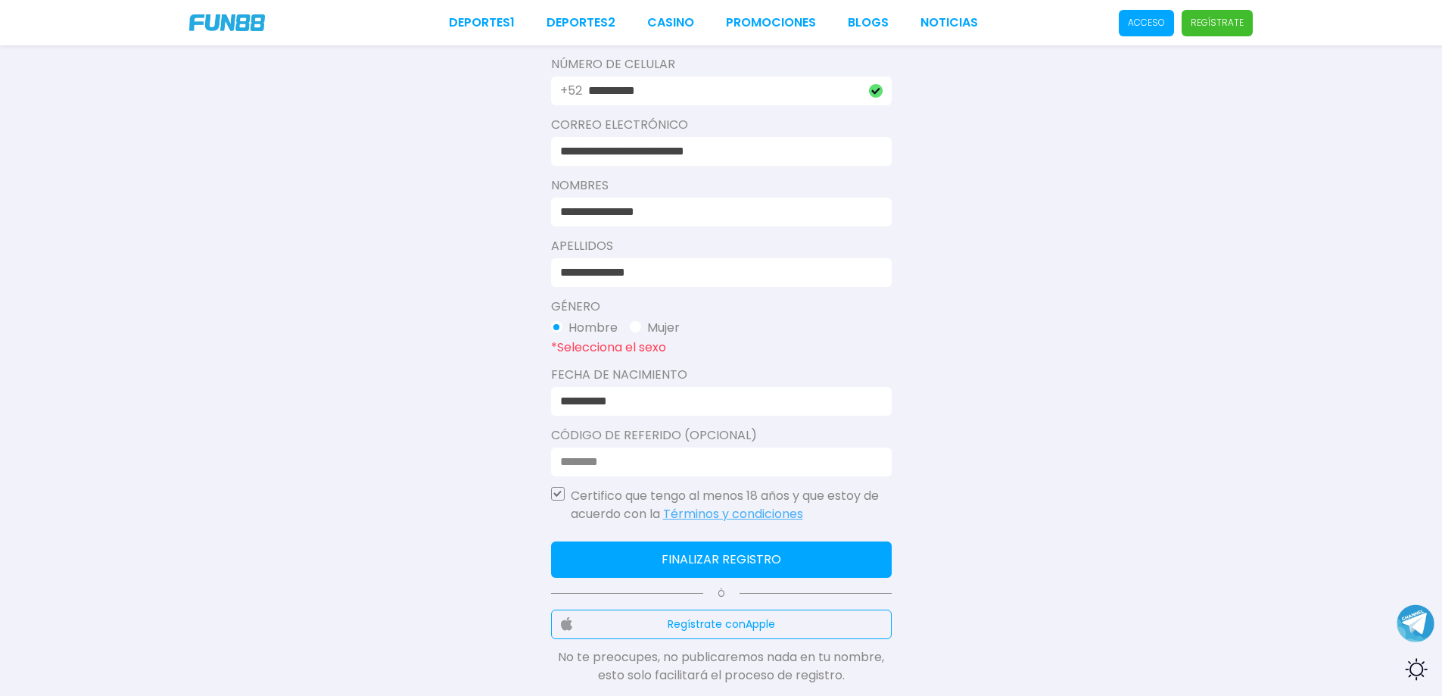
scroll to position [230, 0]
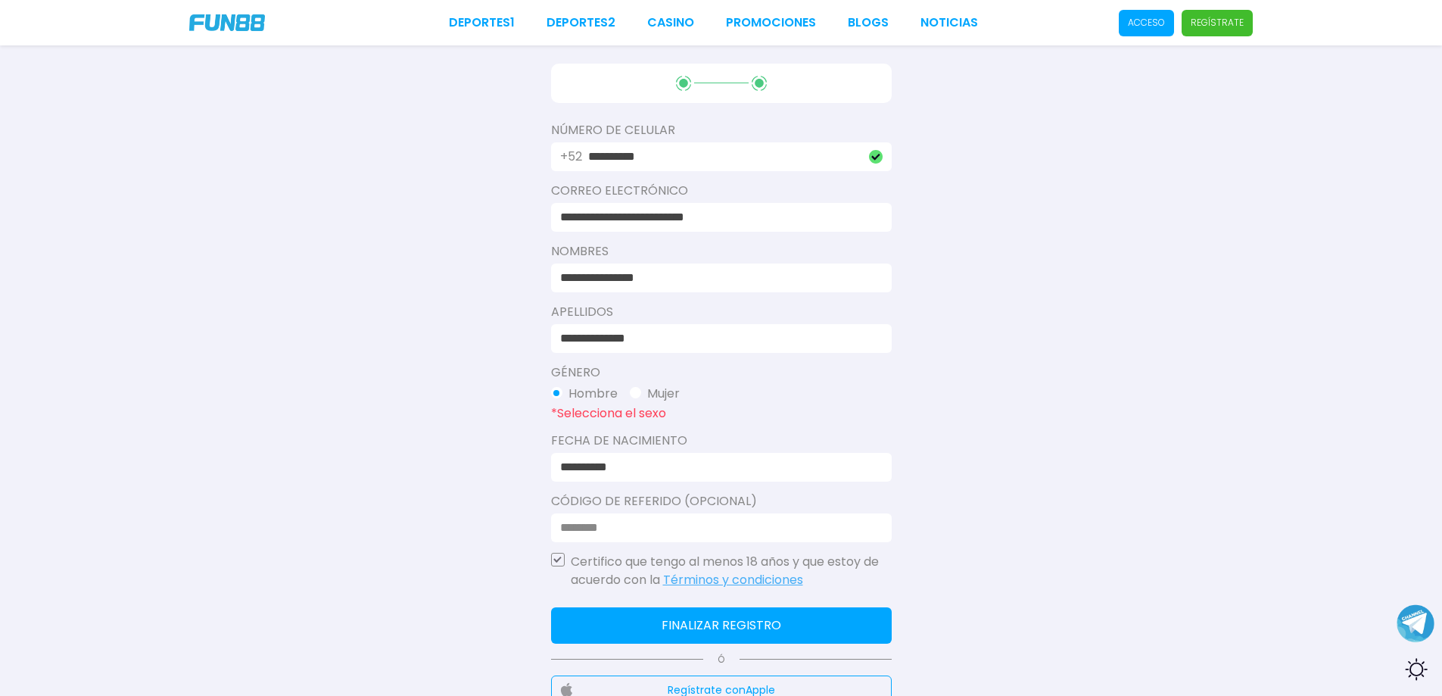
click at [640, 387] on button "Mujer" at bounding box center [655, 394] width 50 height 18
click at [559, 390] on span "button" at bounding box center [556, 392] width 11 height 11
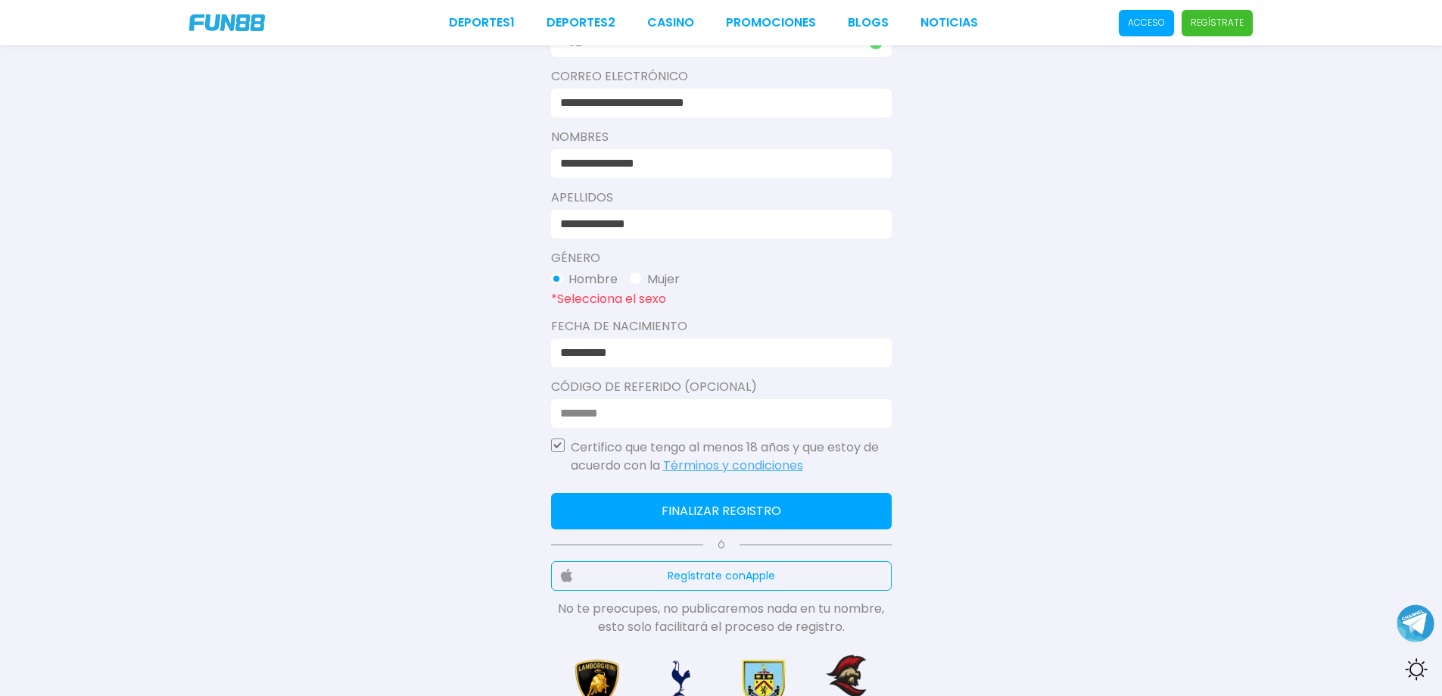
scroll to position [442, 0]
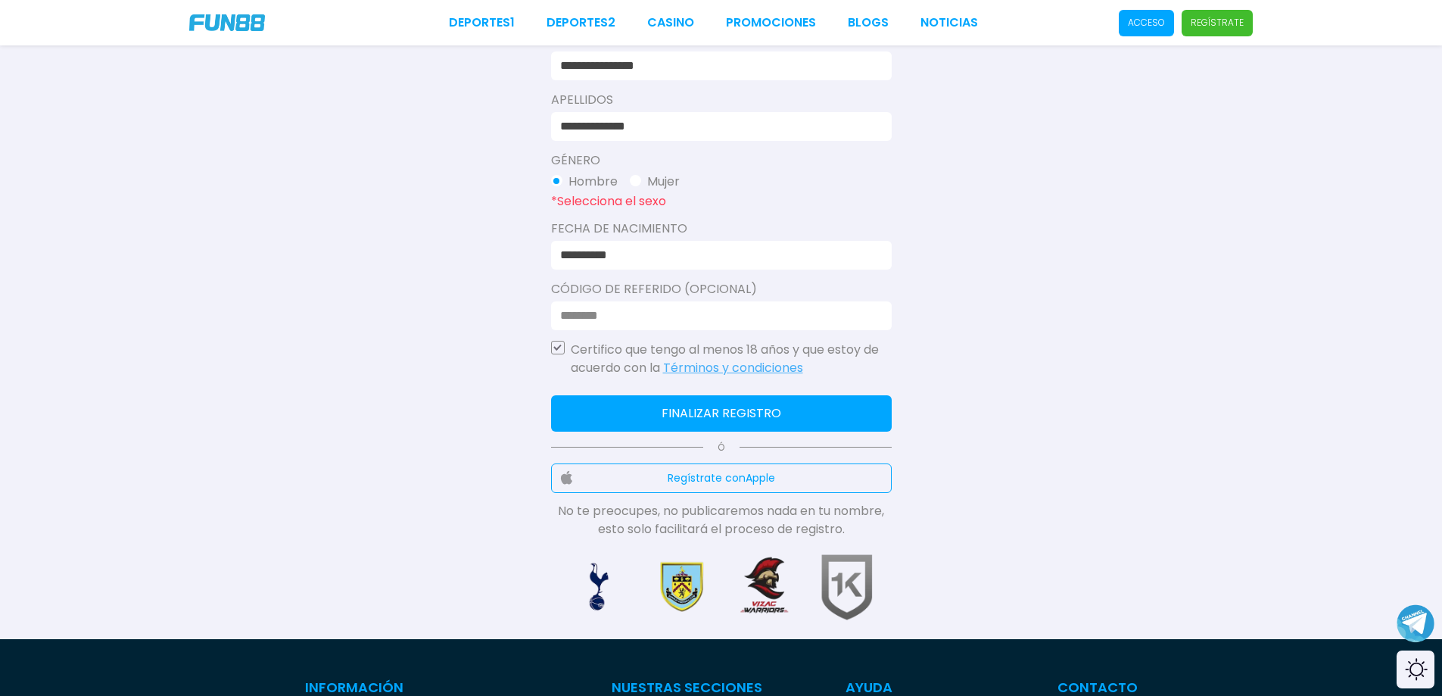
click at [786, 409] on button "Finalizar registro" at bounding box center [721, 413] width 341 height 36
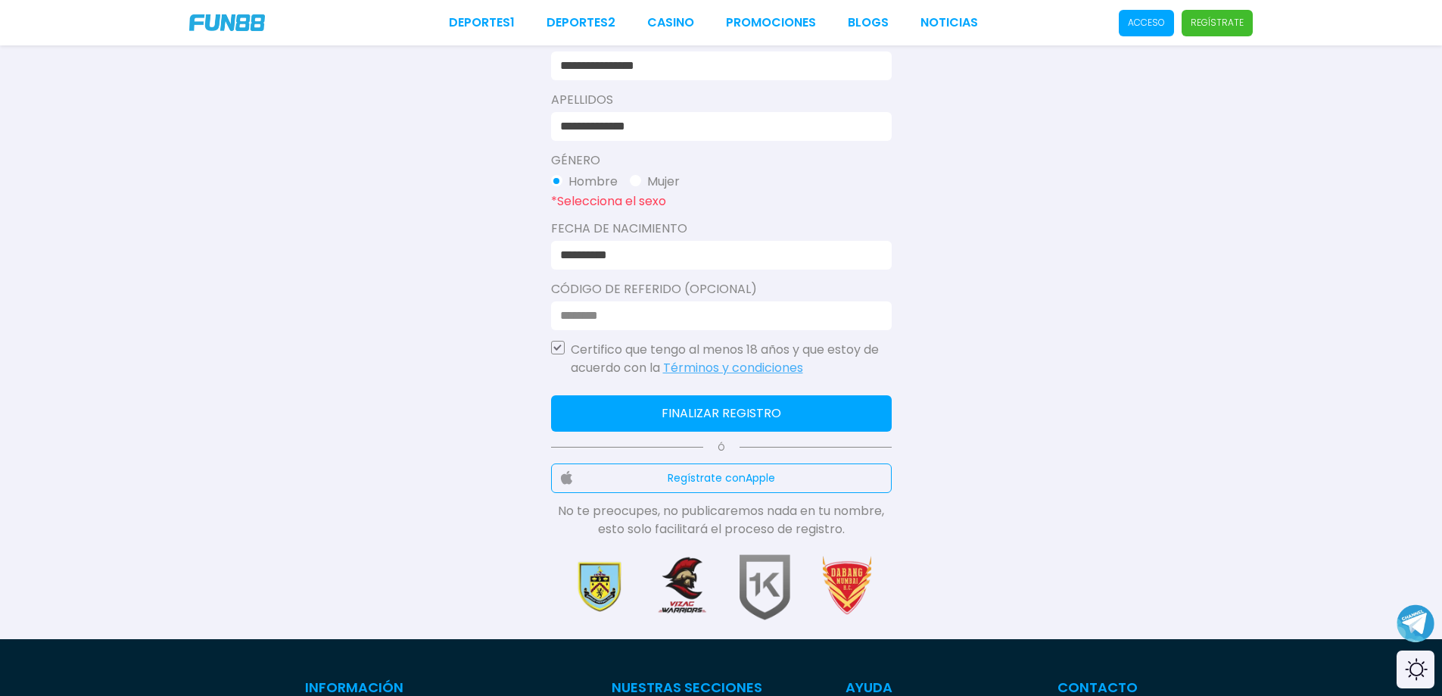
click at [715, 421] on button "Finalizar registro" at bounding box center [721, 413] width 341 height 36
click at [715, 420] on button "Finalizar registro" at bounding box center [721, 413] width 341 height 36
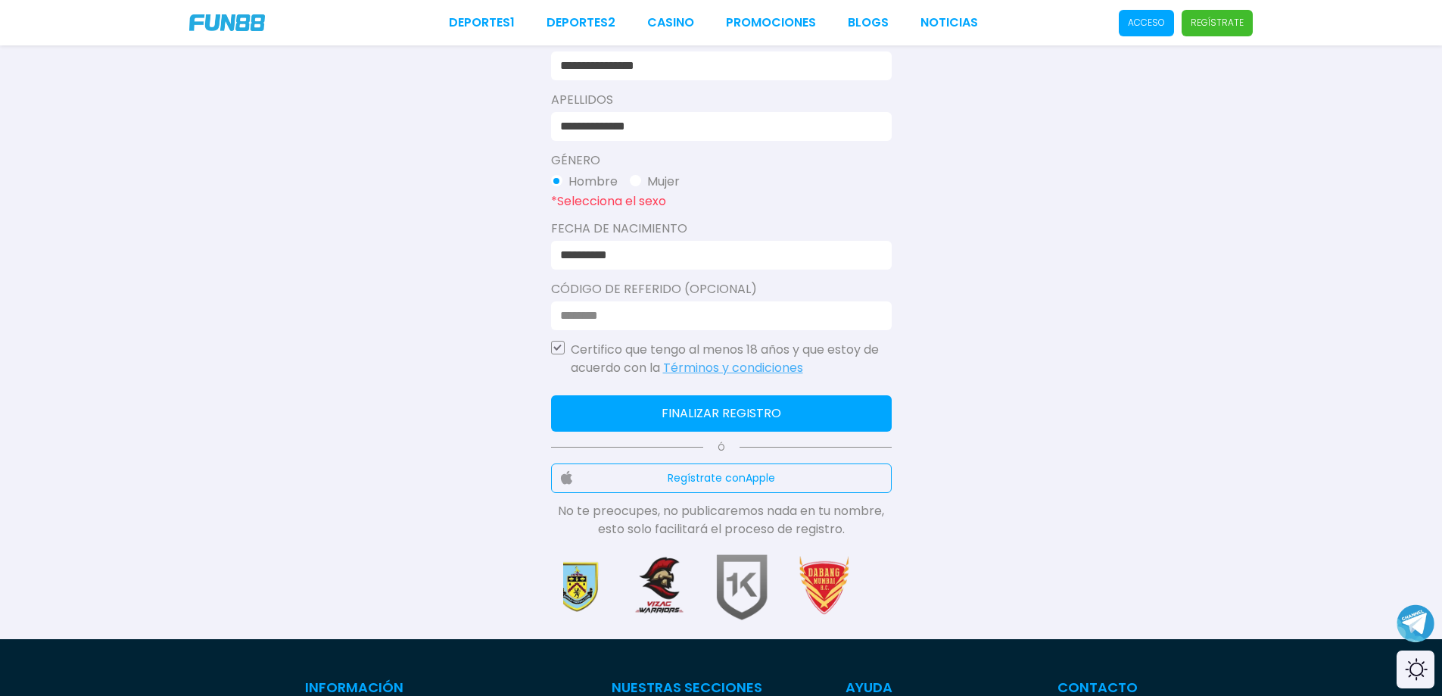
click at [715, 420] on button "Finalizar registro" at bounding box center [721, 413] width 341 height 36
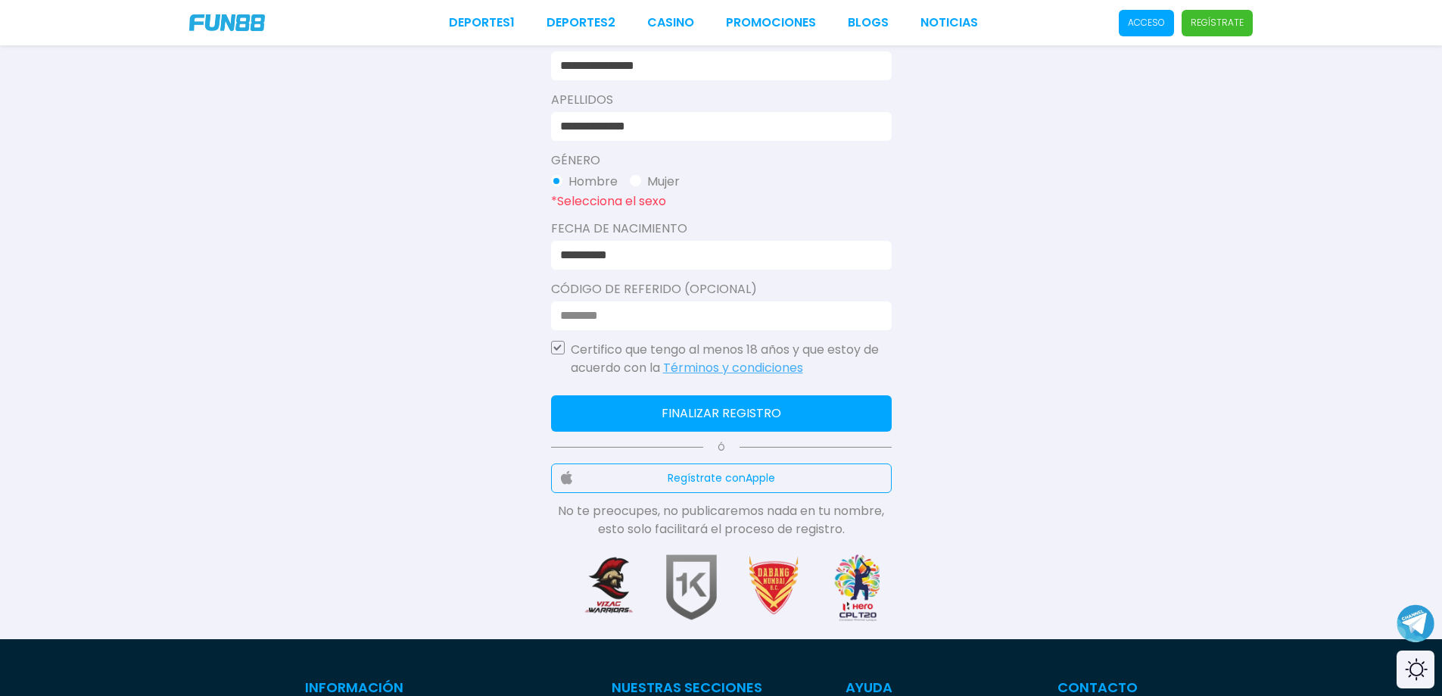
click at [709, 417] on button "Finalizar registro" at bounding box center [721, 413] width 341 height 36
click at [703, 413] on button "Finalizar registro" at bounding box center [721, 413] width 341 height 36
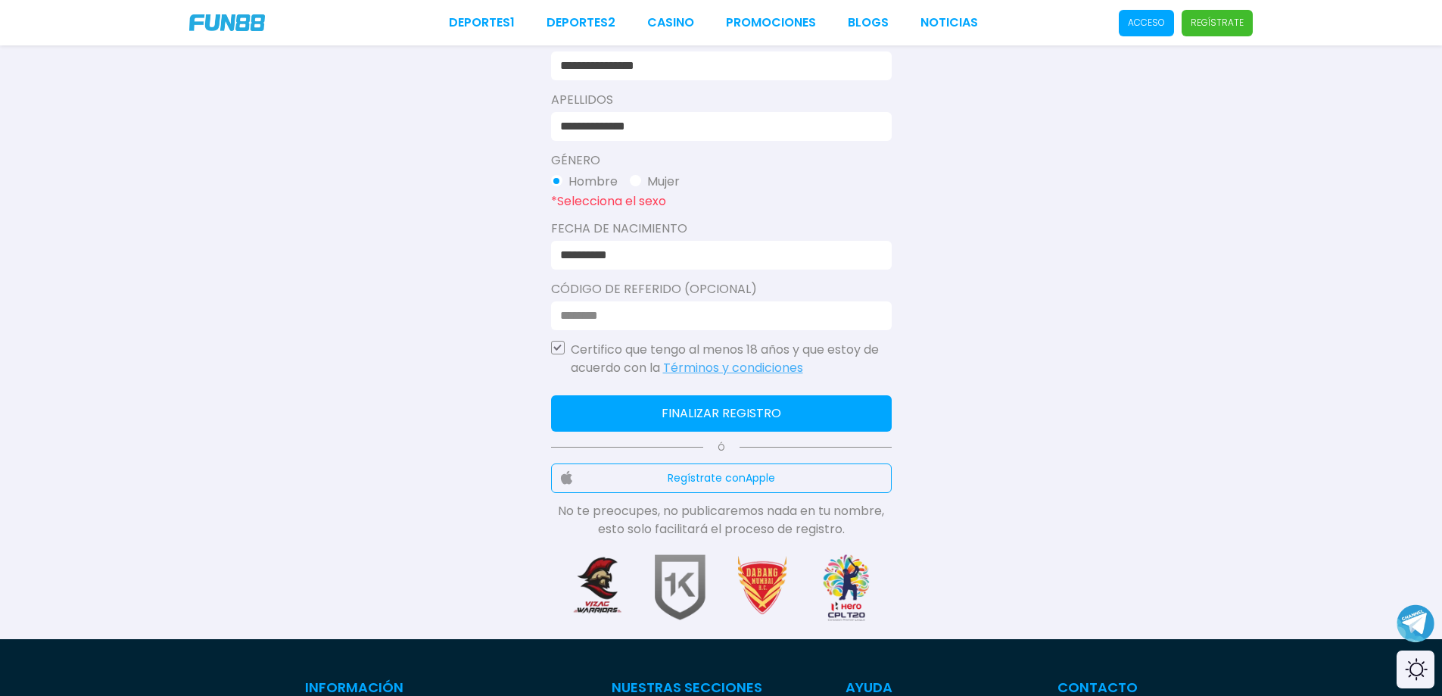
click at [699, 413] on button "Finalizar registro" at bounding box center [721, 413] width 341 height 36
click at [699, 412] on button "Finalizar registro" at bounding box center [721, 413] width 341 height 36
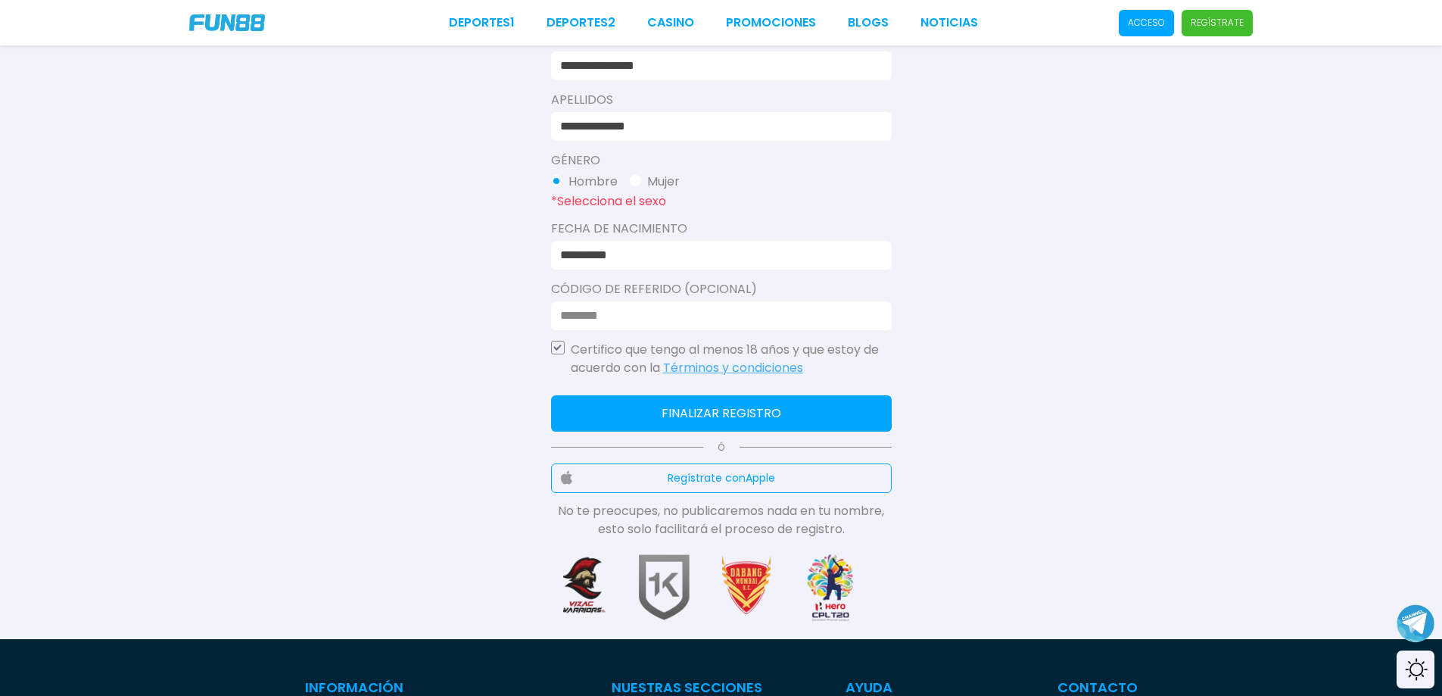
click at [699, 412] on button "Finalizar registro" at bounding box center [721, 413] width 341 height 36
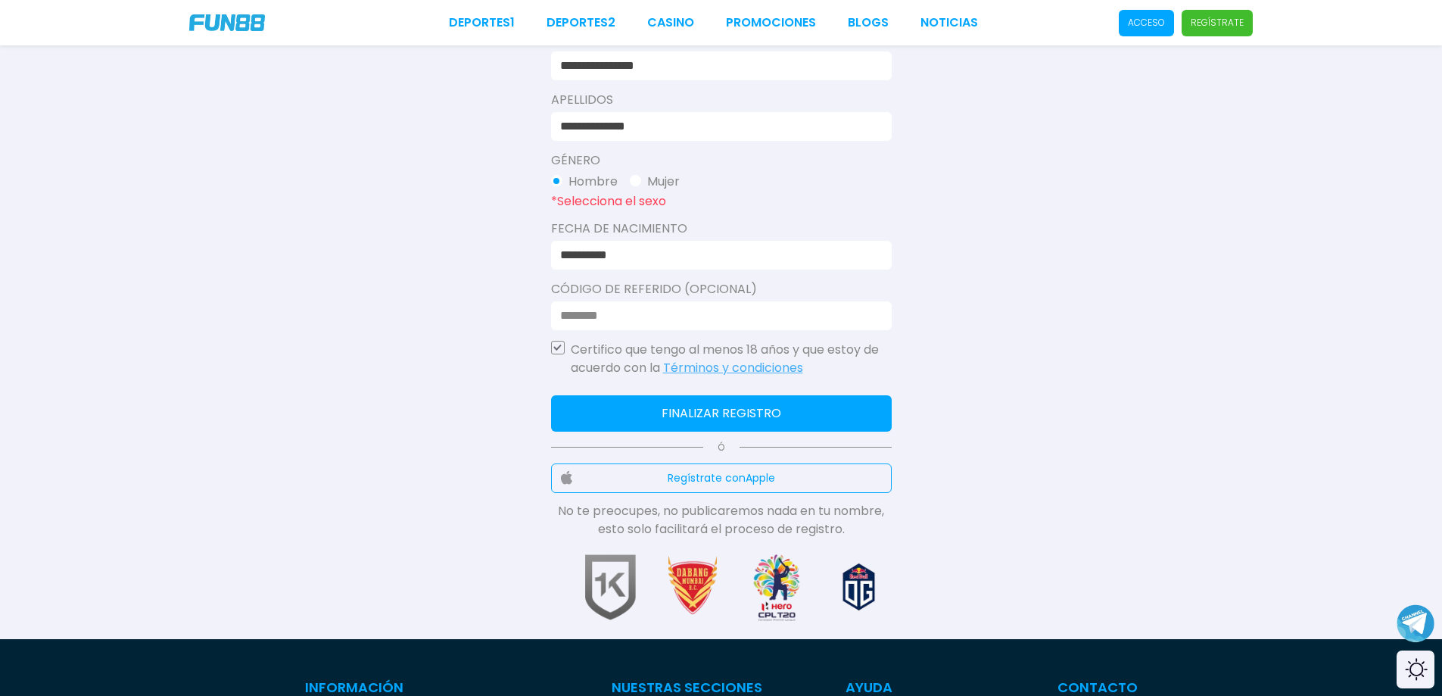
click at [699, 412] on button "Finalizar registro" at bounding box center [721, 413] width 341 height 36
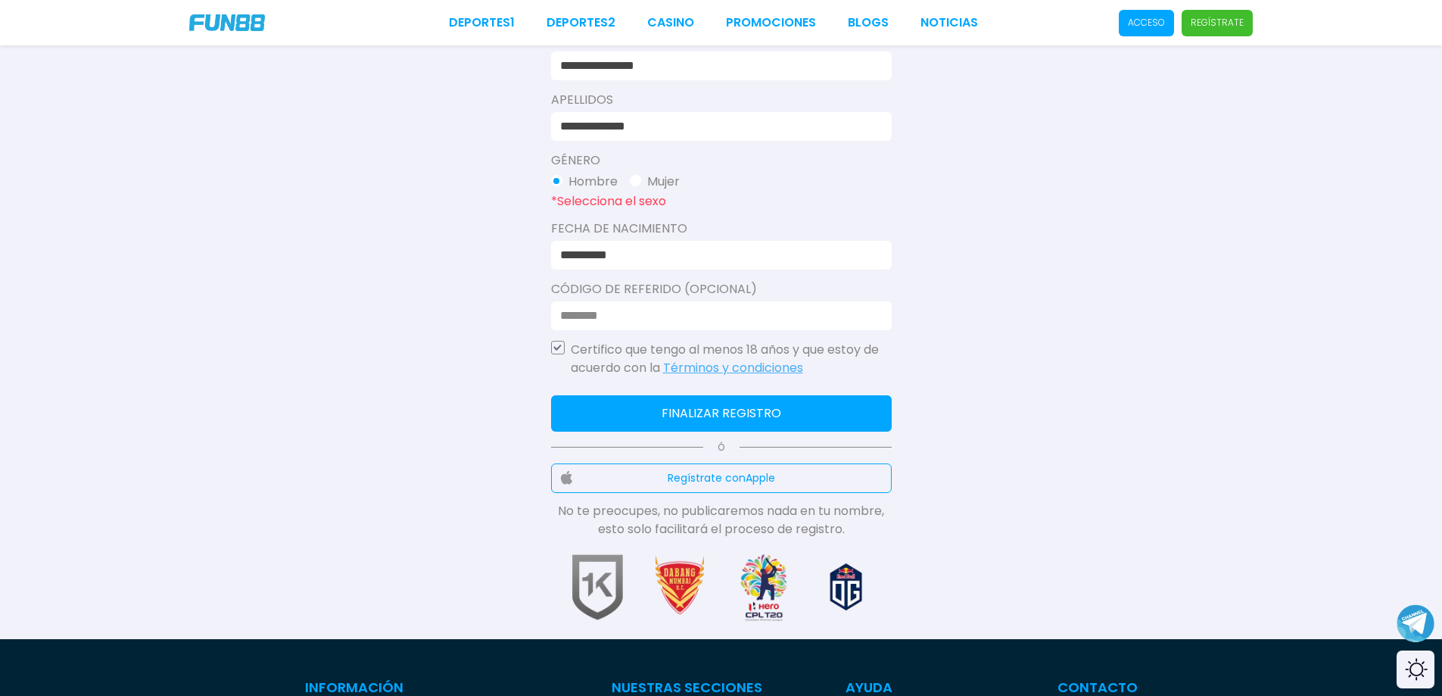
click at [699, 412] on button "Finalizar registro" at bounding box center [721, 413] width 341 height 36
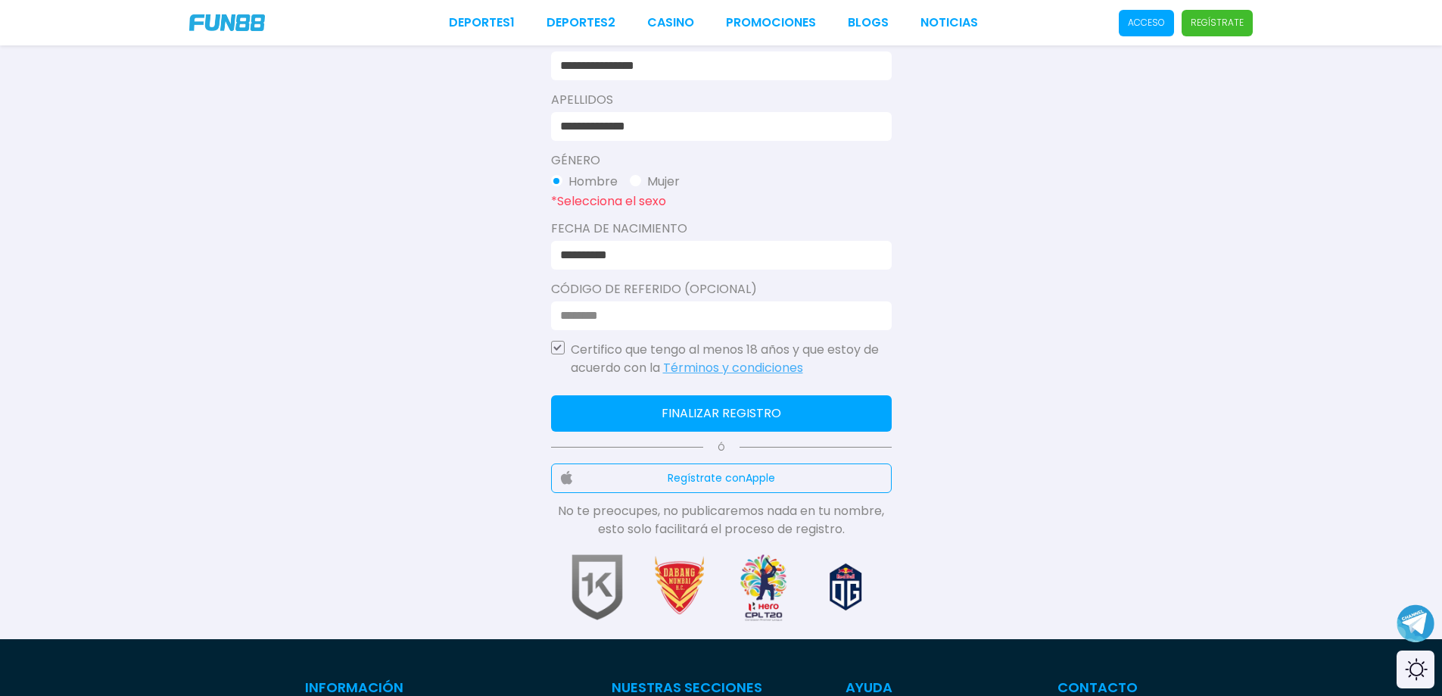
click at [699, 412] on button "Finalizar registro" at bounding box center [721, 413] width 341 height 36
